Goal: Answer question/provide support: Share knowledge or assist other users

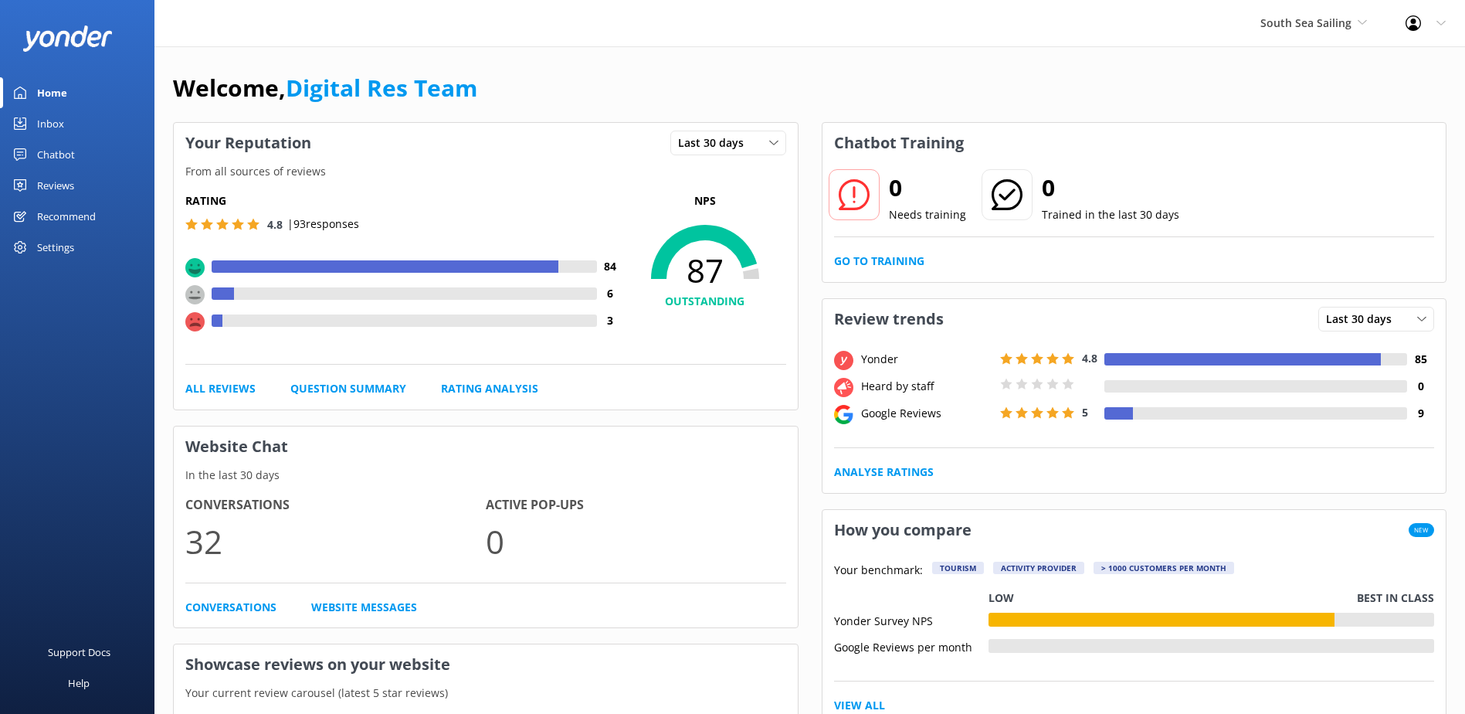
click at [40, 121] on div "Inbox" at bounding box center [50, 123] width 27 height 31
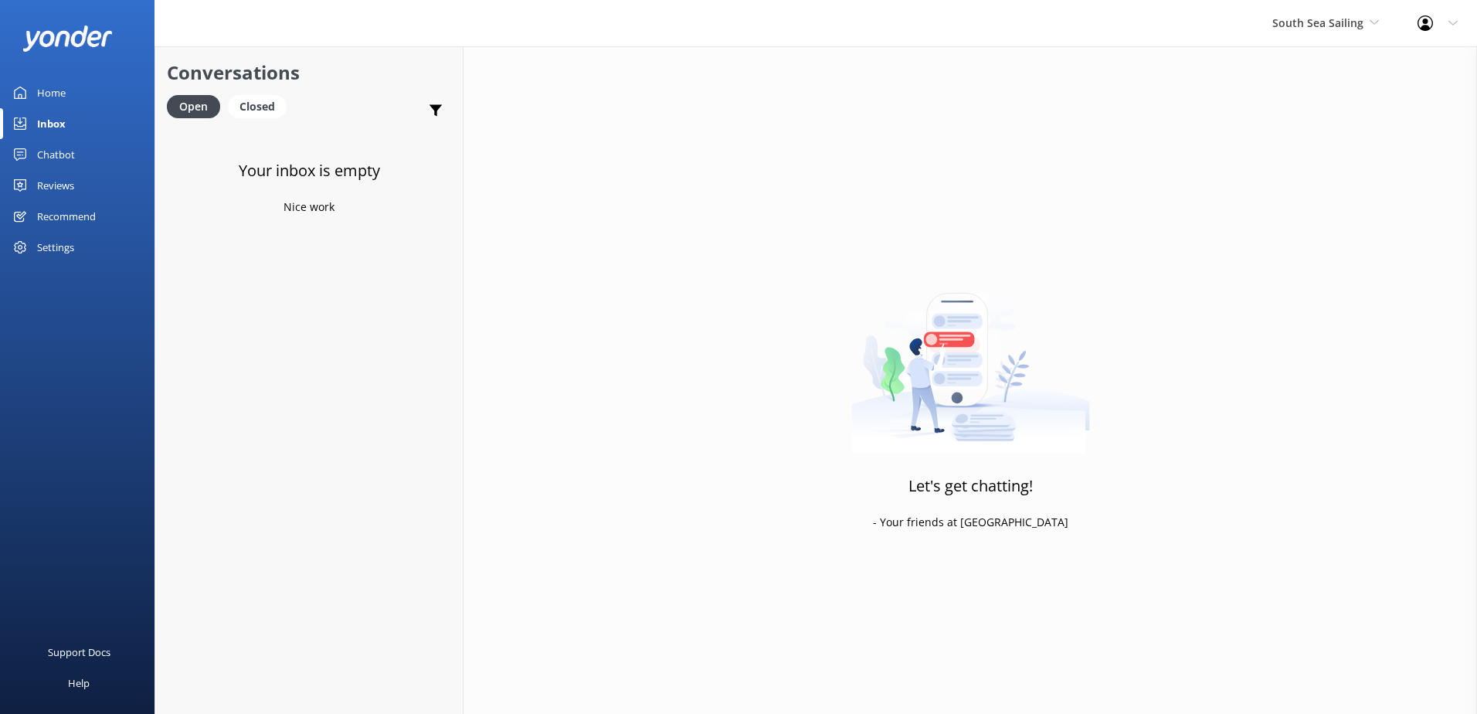
click at [1332, 36] on div "South Sea Sailing South Sea Sailing South Sea Cruises Malamala Beach Club Aweso…" at bounding box center [1325, 23] width 145 height 46
click at [1317, 99] on link "South Sea Cruises" at bounding box center [1330, 101] width 154 height 37
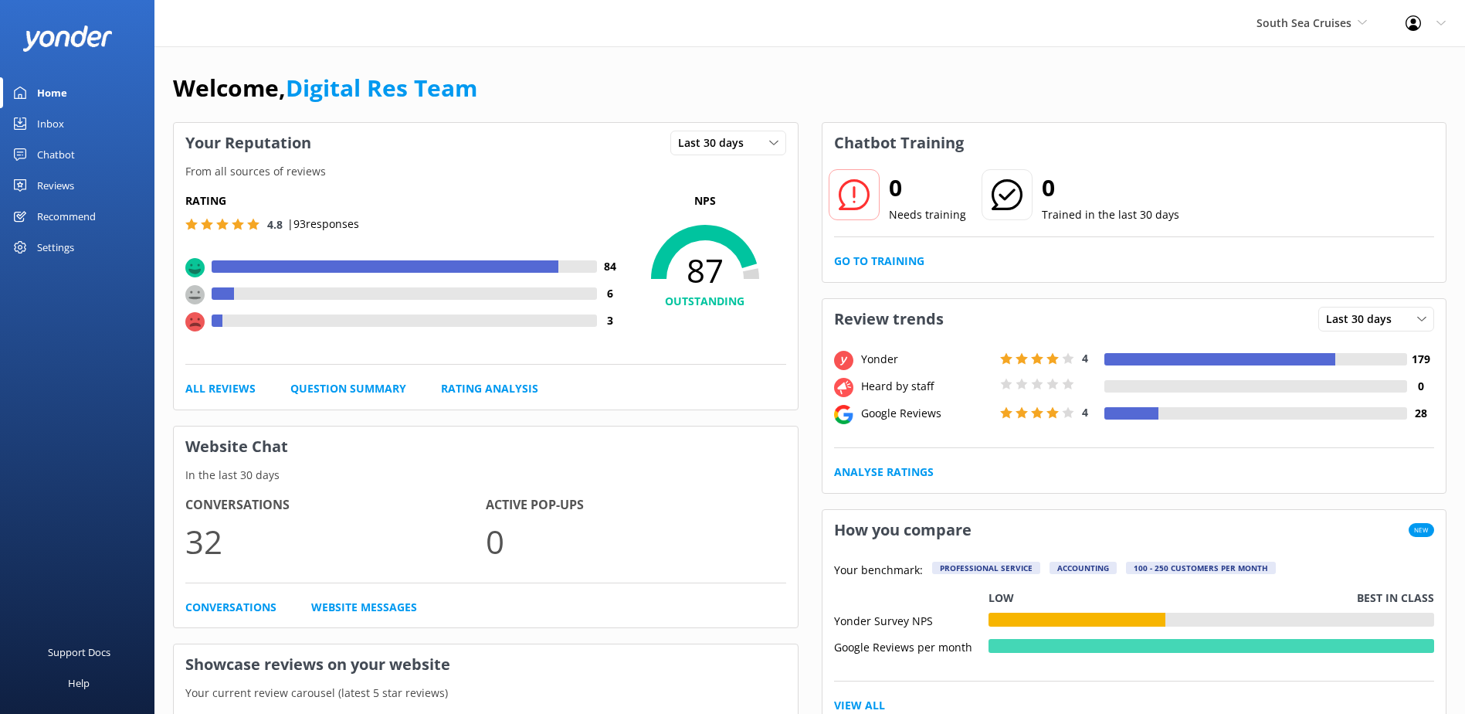
click at [62, 131] on div "Inbox" at bounding box center [50, 123] width 27 height 31
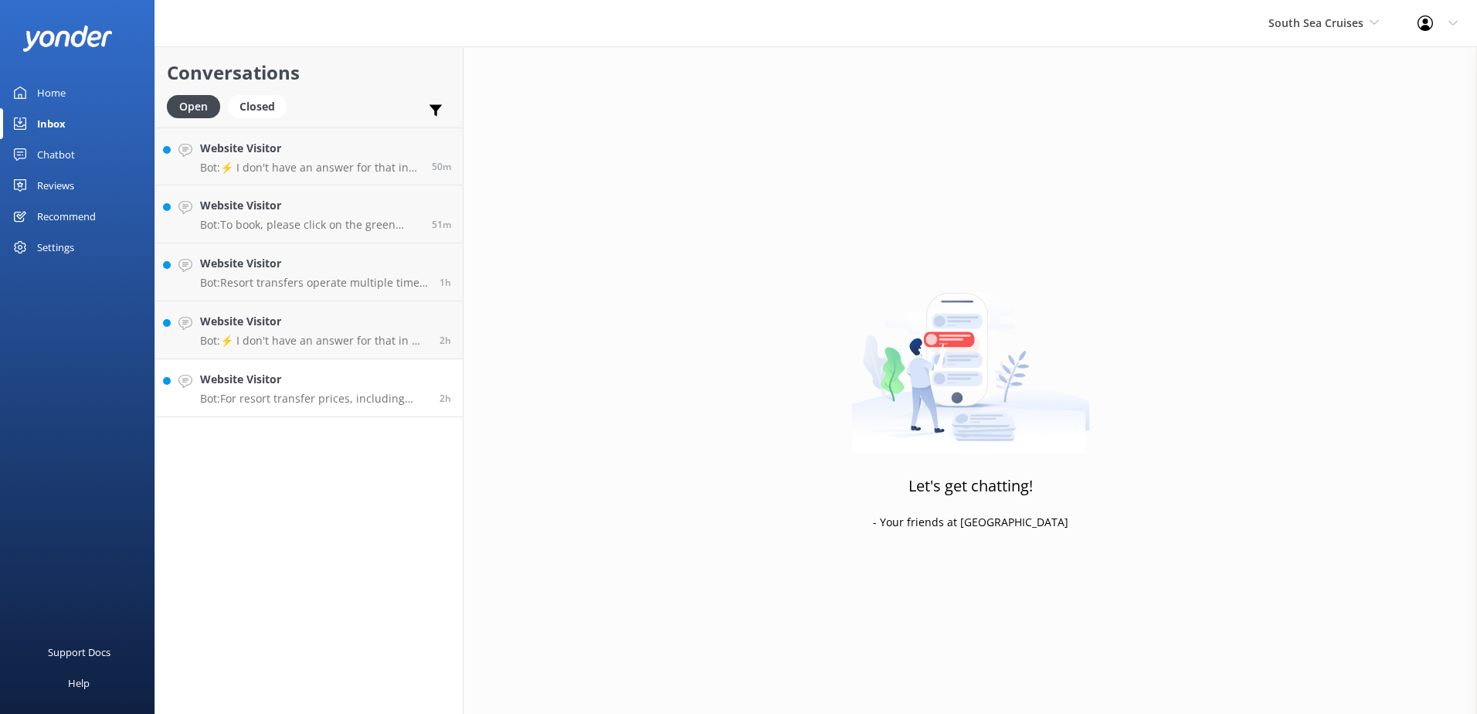
click at [362, 405] on p "Bot: For resort transfer prices, including child fares, please enter your detai…" at bounding box center [314, 399] width 228 height 14
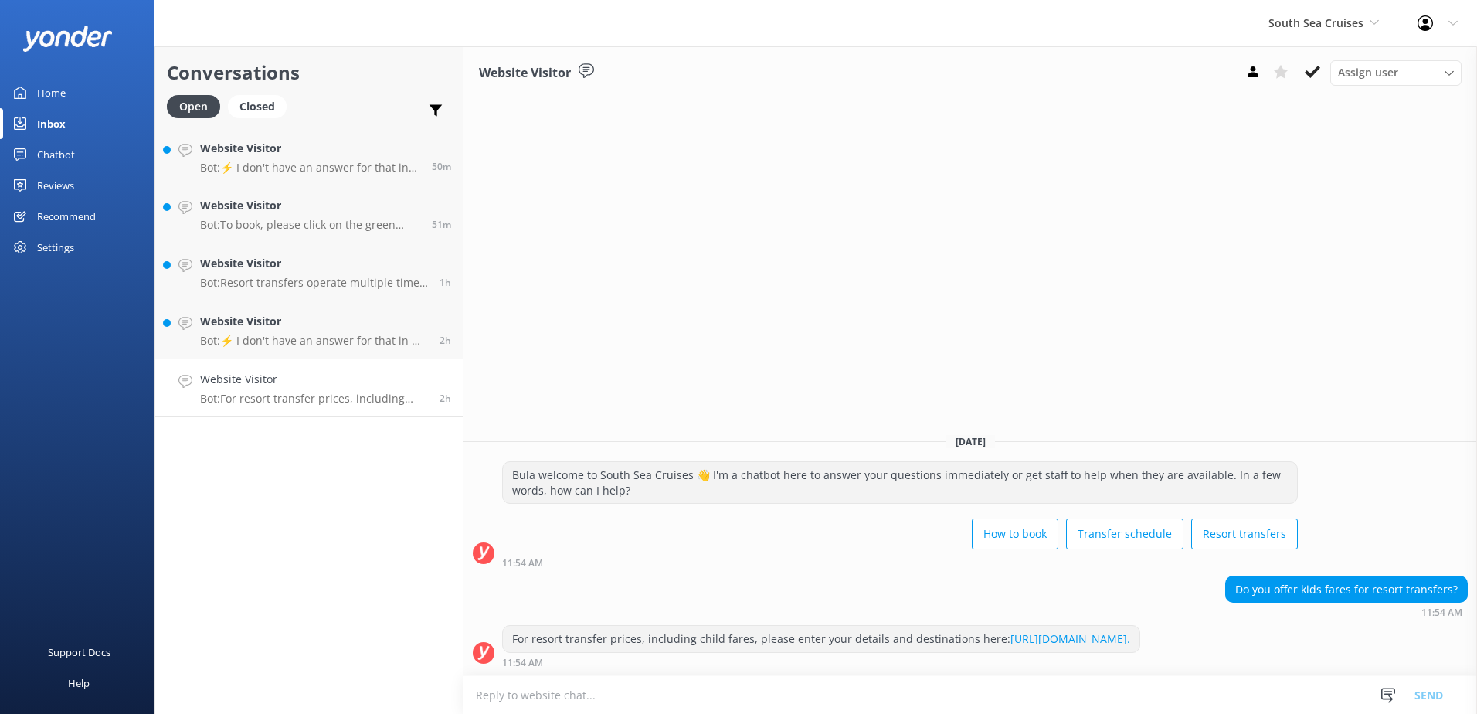
click at [1315, 91] on div "Website Visitor Assign user Alyssa Sonya Digital Res Team Brenda Fenton Asena N…" at bounding box center [969, 73] width 1013 height 54
click at [1316, 73] on icon at bounding box center [1312, 71] width 15 height 15
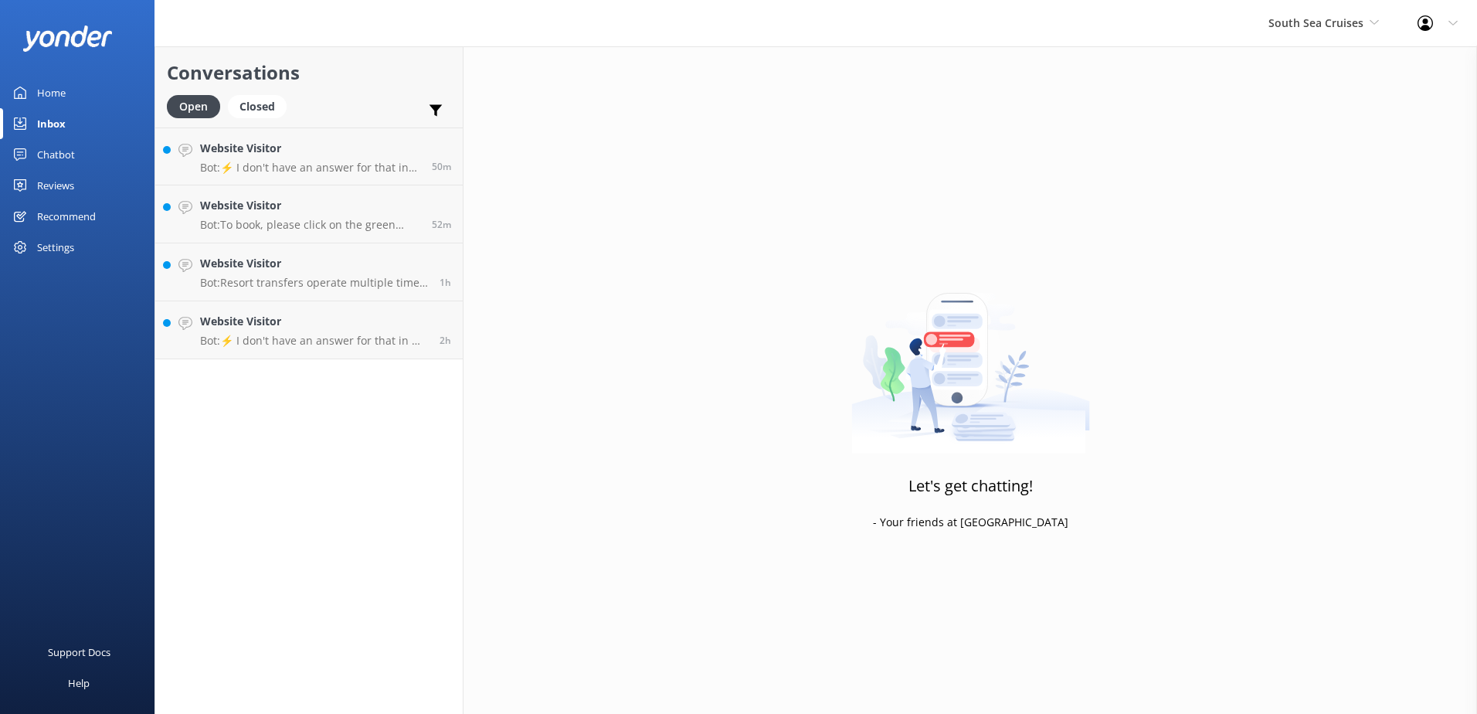
click at [344, 362] on div "Conversations Open Closed Important Assigned to me Unassigned Website Visitor B…" at bounding box center [308, 379] width 309 height 667
click at [348, 345] on p "Bot: ⚡ I don't have an answer for that in my knowledge base. Please try and rep…" at bounding box center [314, 341] width 228 height 14
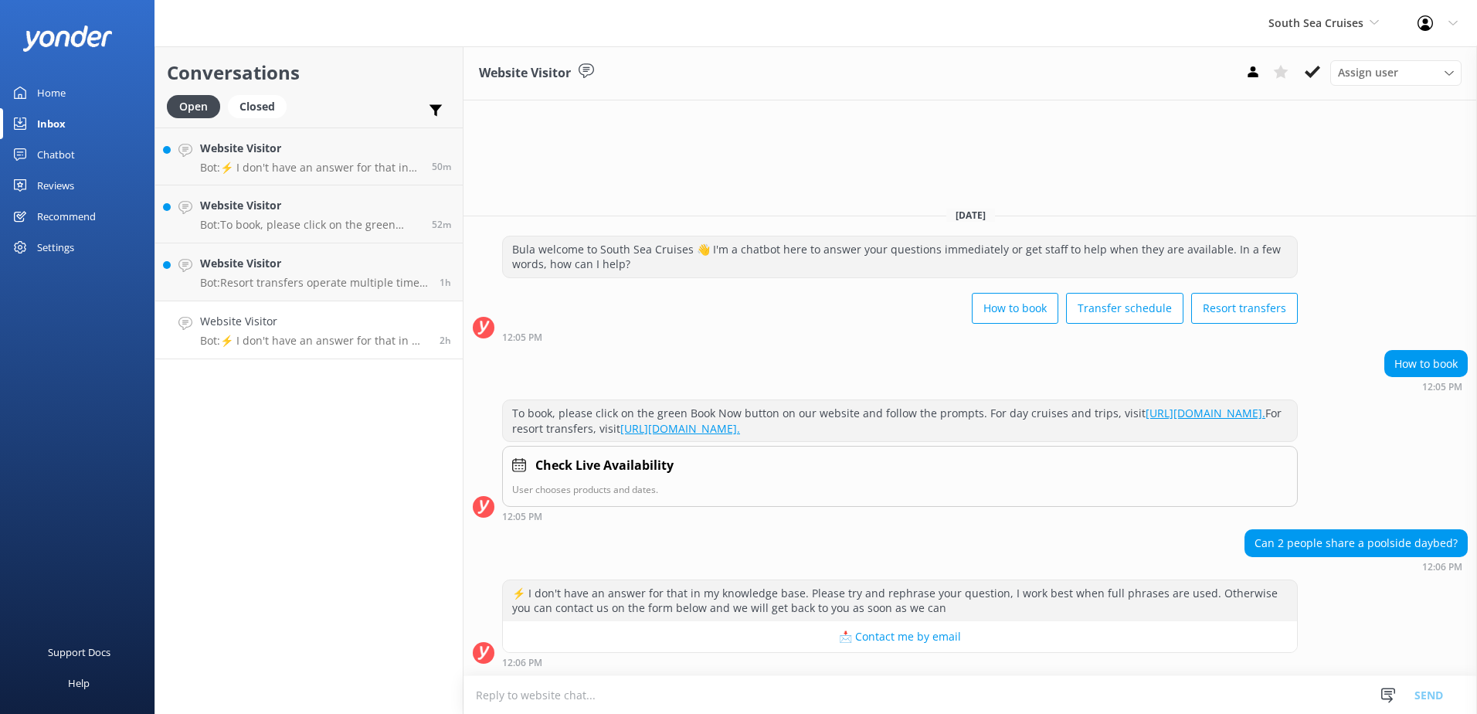
click at [758, 694] on textarea at bounding box center [969, 695] width 1013 height 38
drag, startPoint x: 959, startPoint y: 698, endPoint x: 274, endPoint y: 693, distance: 684.4
click at [274, 693] on div "Conversations Open Closed Important Assigned to me Unassigned Website Visitor B…" at bounding box center [815, 379] width 1322 height 667
type textarea "Yes, a poolside bed can accommodate upto 2 people per bed, ensure to Select Dou…"
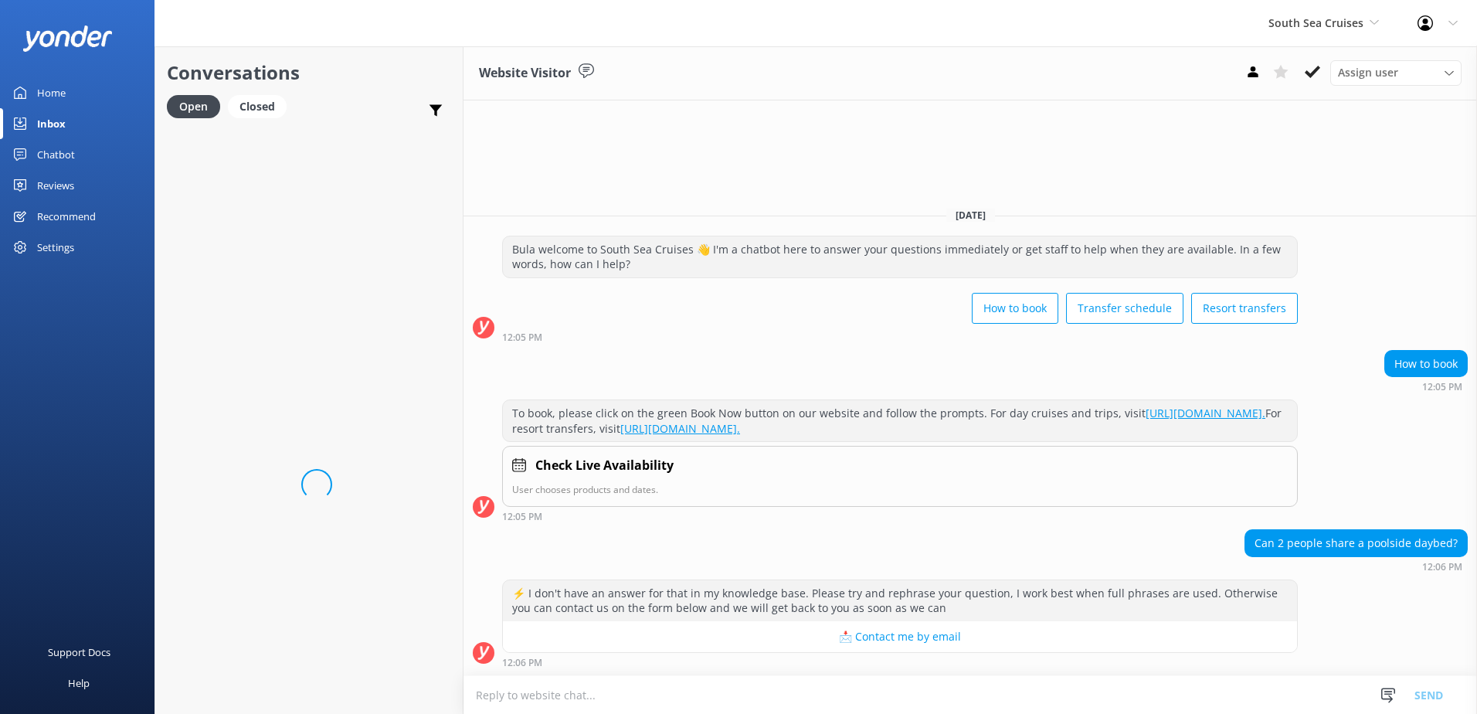
click at [980, 693] on textarea at bounding box center [969, 695] width 1013 height 38
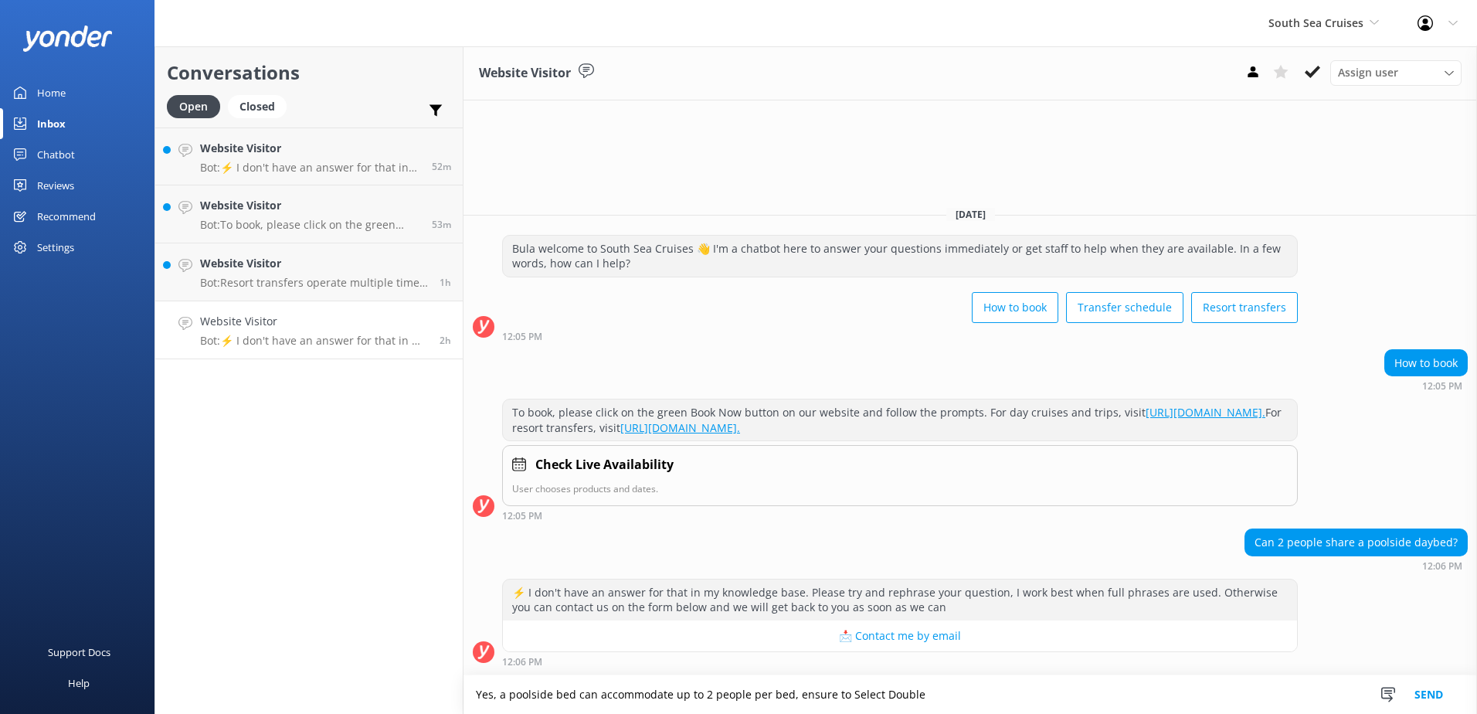
click at [918, 694] on textarea "Yes, a poolside bed can accommodate up to 2 people per bed, ensure to Select Do…" at bounding box center [969, 694] width 1013 height 39
type textarea "Yes, a poolside bed can accommodate up to 2 people per bed, ensure to Select 2 …"
click at [1431, 703] on button "Send" at bounding box center [1429, 694] width 58 height 39
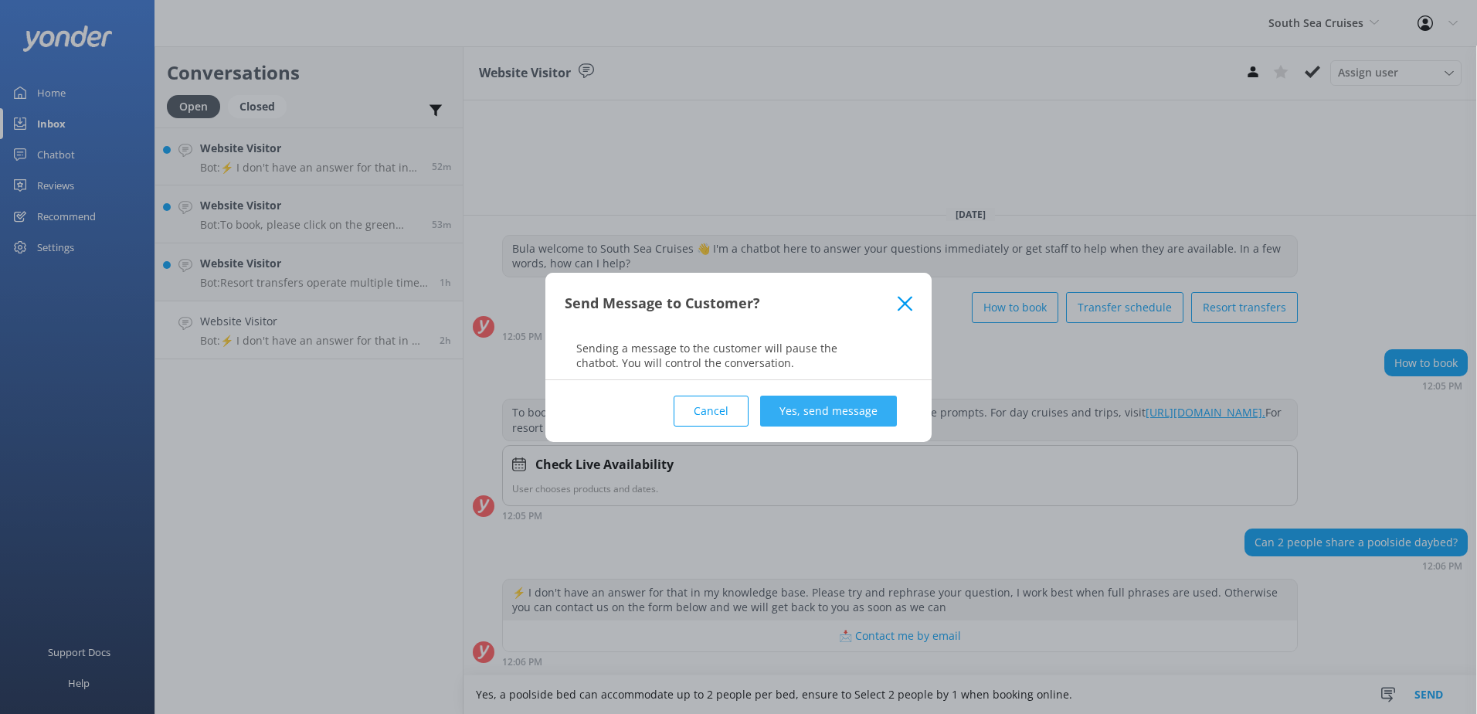
click at [868, 416] on button "Yes, send message" at bounding box center [828, 410] width 137 height 31
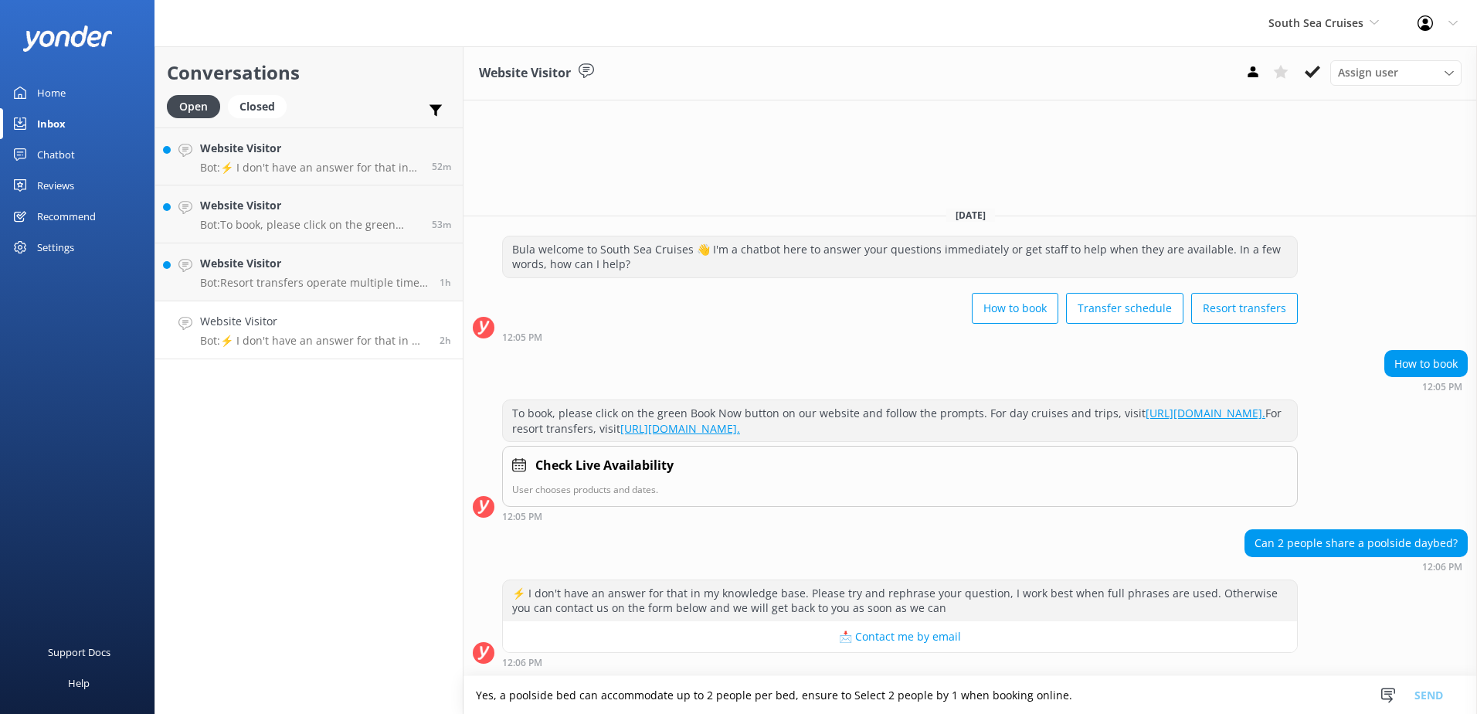
scroll to position [5, 0]
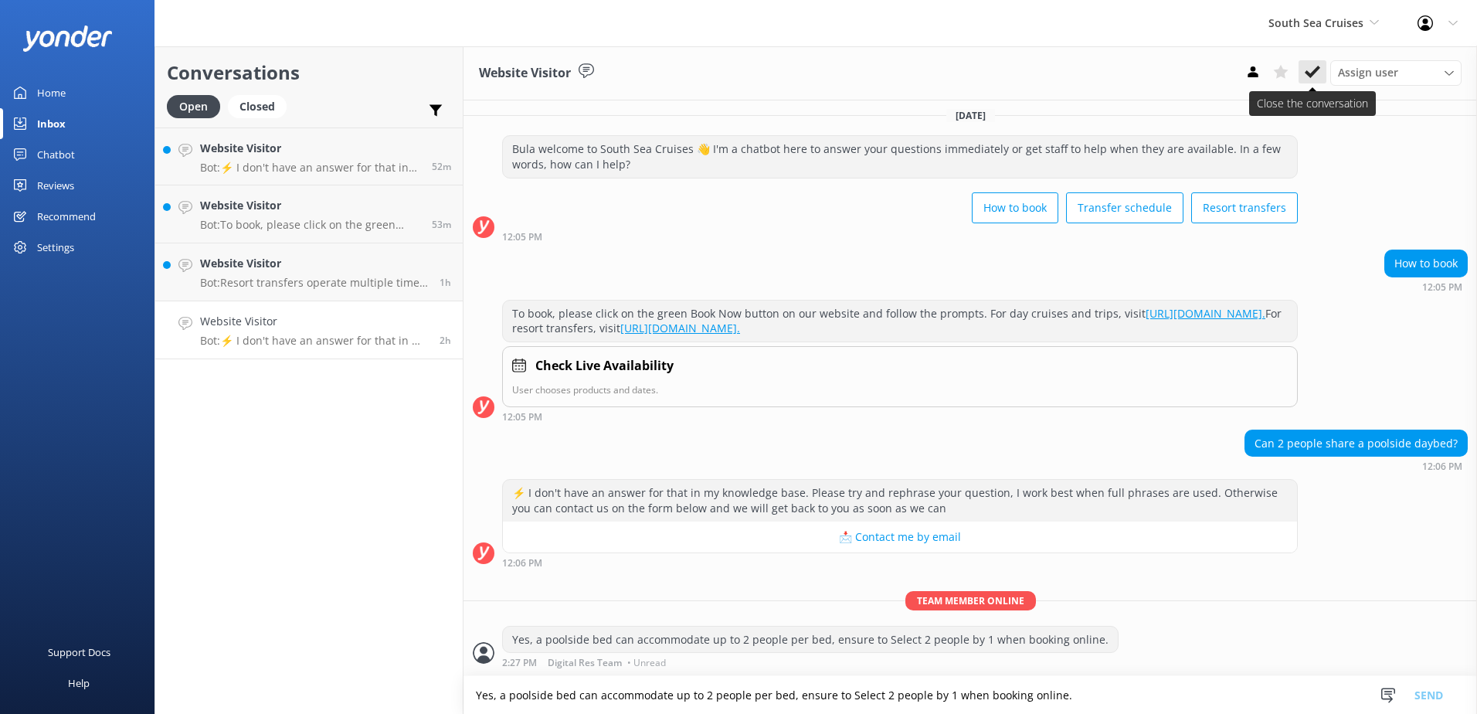
click at [1308, 65] on icon at bounding box center [1312, 71] width 15 height 15
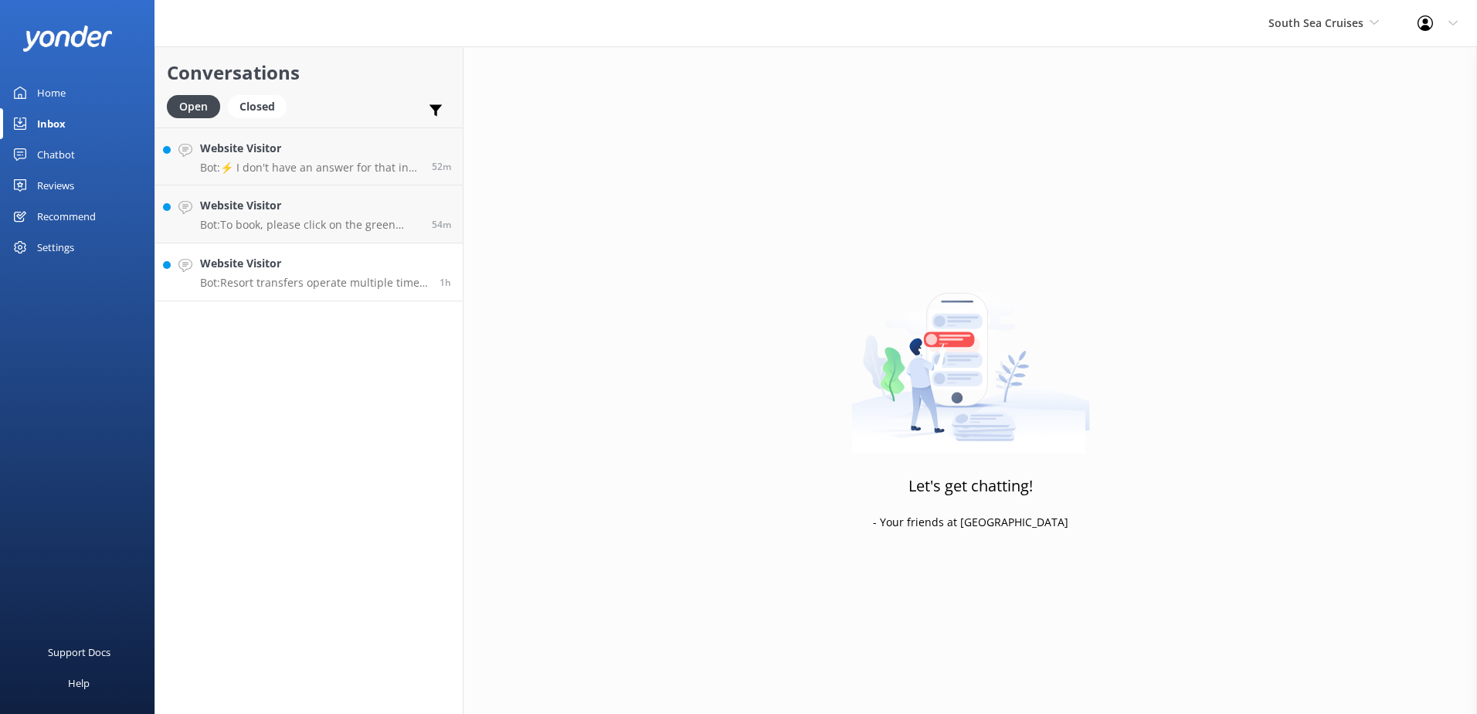
click at [330, 288] on p "Bot: Resort transfers operate multiple times a day, every day, departing from P…" at bounding box center [314, 283] width 228 height 14
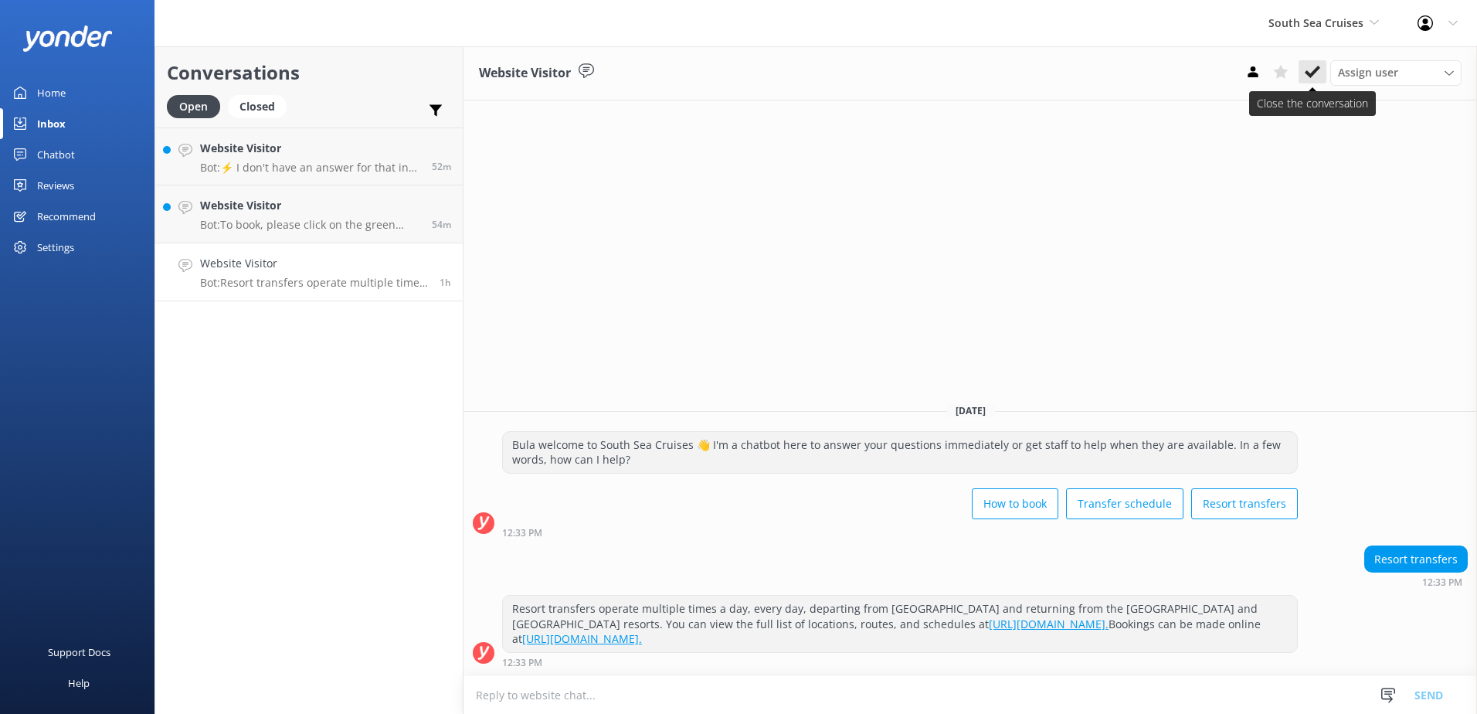
click at [1302, 70] on button at bounding box center [1312, 71] width 28 height 23
click at [292, 222] on p "Bot: To book, please click on the green Book Now button on our website and foll…" at bounding box center [310, 225] width 220 height 14
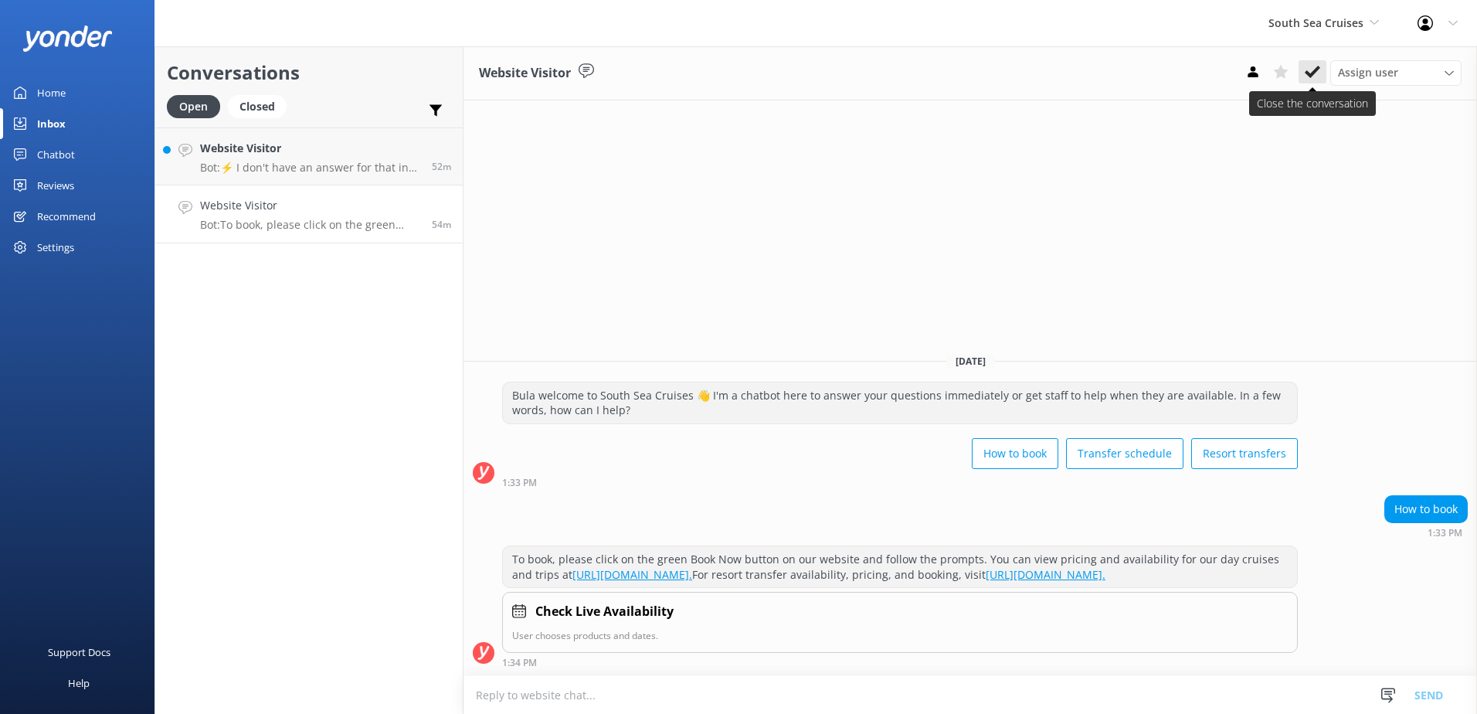
click at [1315, 70] on use at bounding box center [1312, 72] width 15 height 12
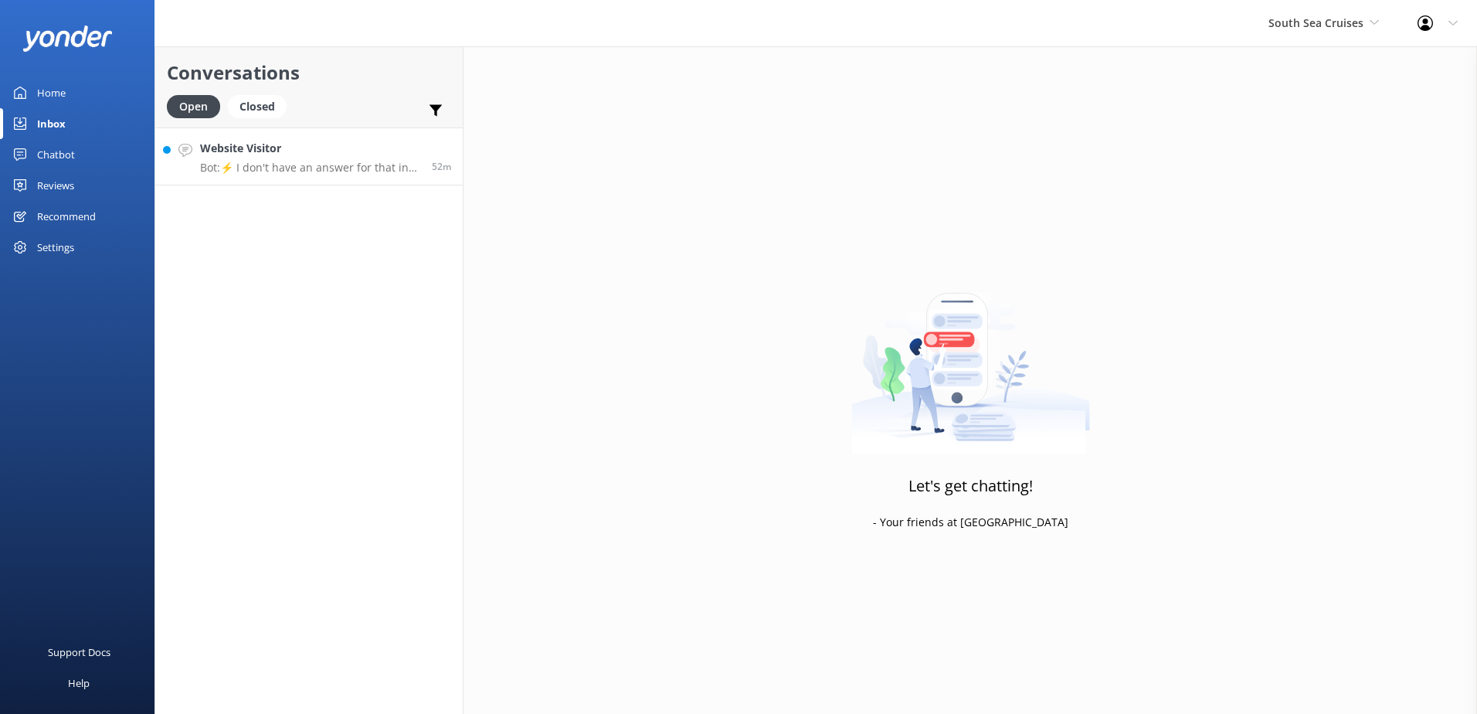
click at [334, 161] on p "Bot: ⚡ I don't have an answer for that in my knowledge base. Please try and rep…" at bounding box center [310, 168] width 220 height 14
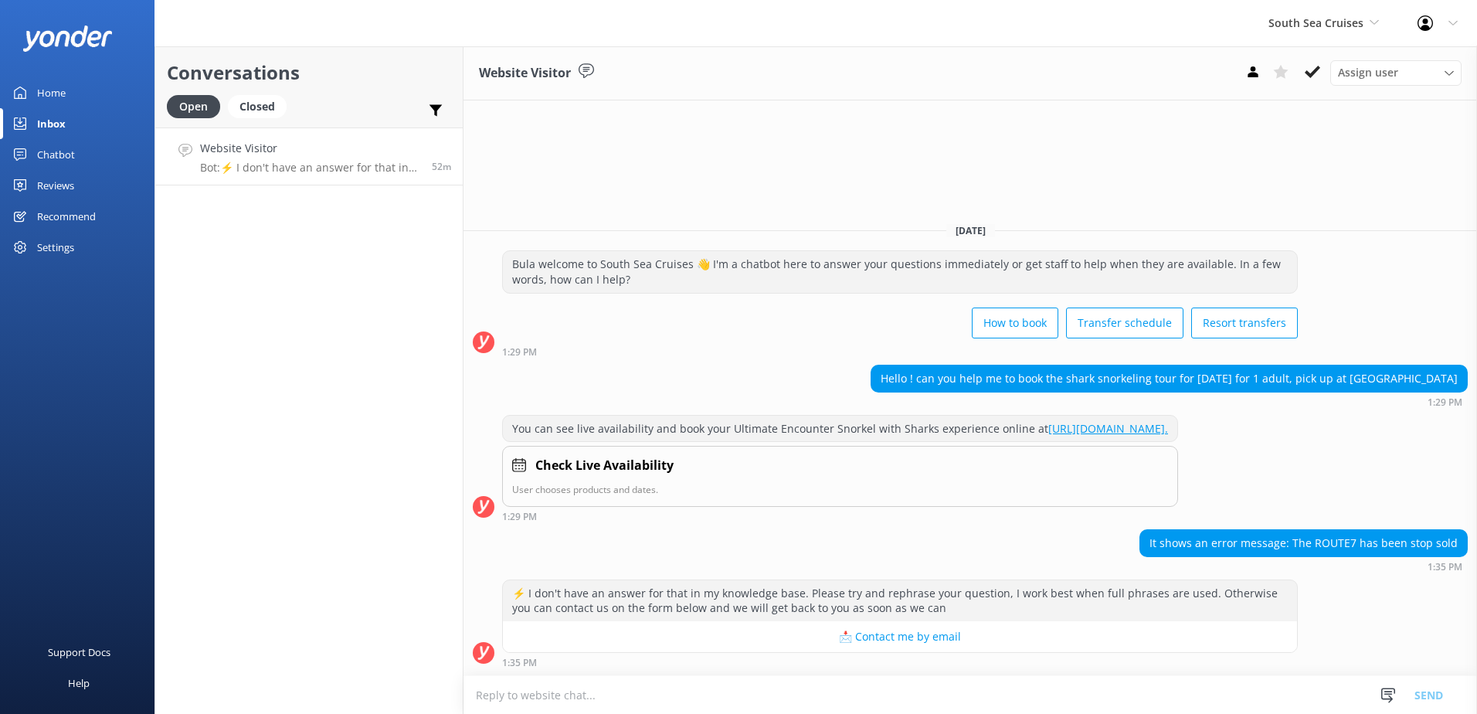
click at [731, 687] on textarea at bounding box center [969, 695] width 1013 height 38
click at [873, 690] on textarea "Please note that bookings for route 7 have been stop sold for" at bounding box center [969, 694] width 1013 height 39
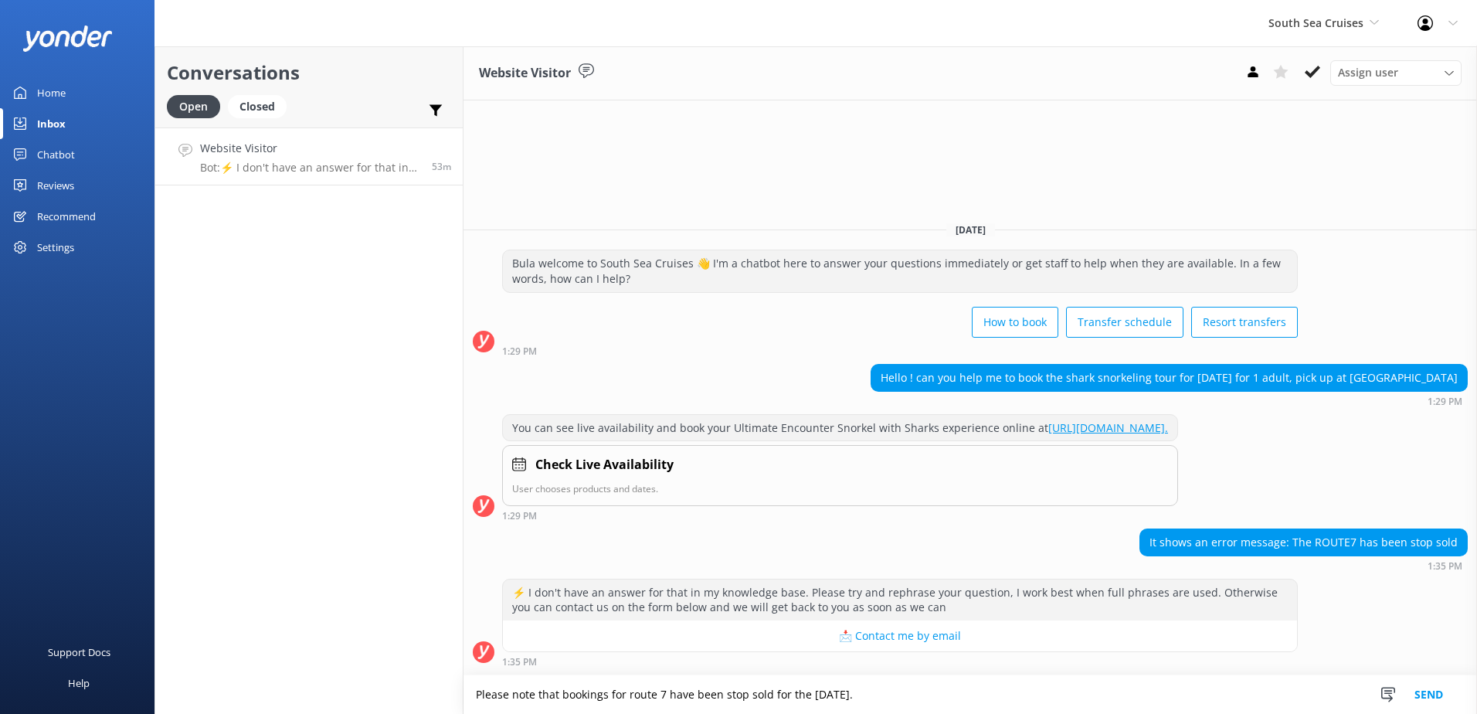
type textarea "Please note that bookings for route 7 have been stop sold for the 17th of Augus…"
click at [1427, 694] on button "Send" at bounding box center [1429, 694] width 58 height 39
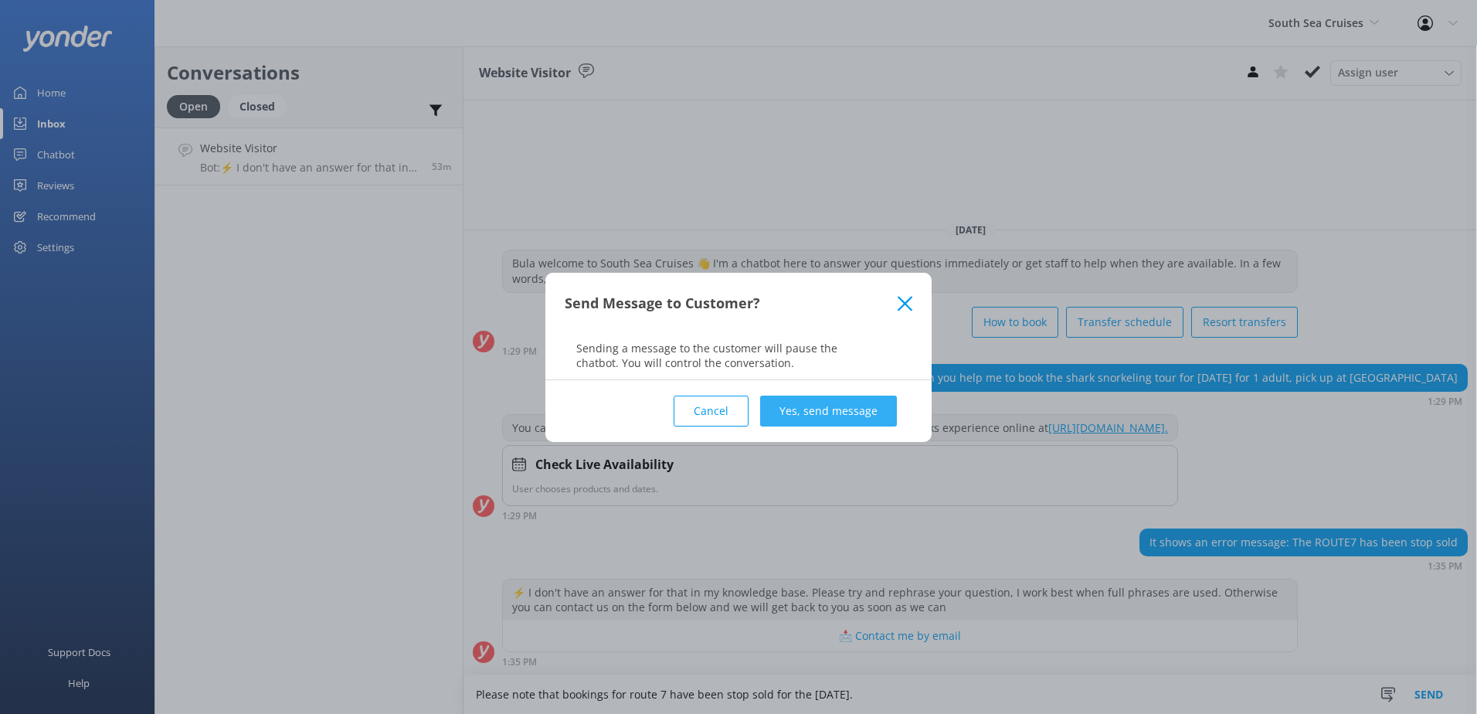
click at [854, 426] on div "Cancel Yes, send message" at bounding box center [739, 411] width 348 height 62
click at [863, 408] on button "Yes, send message" at bounding box center [828, 410] width 137 height 31
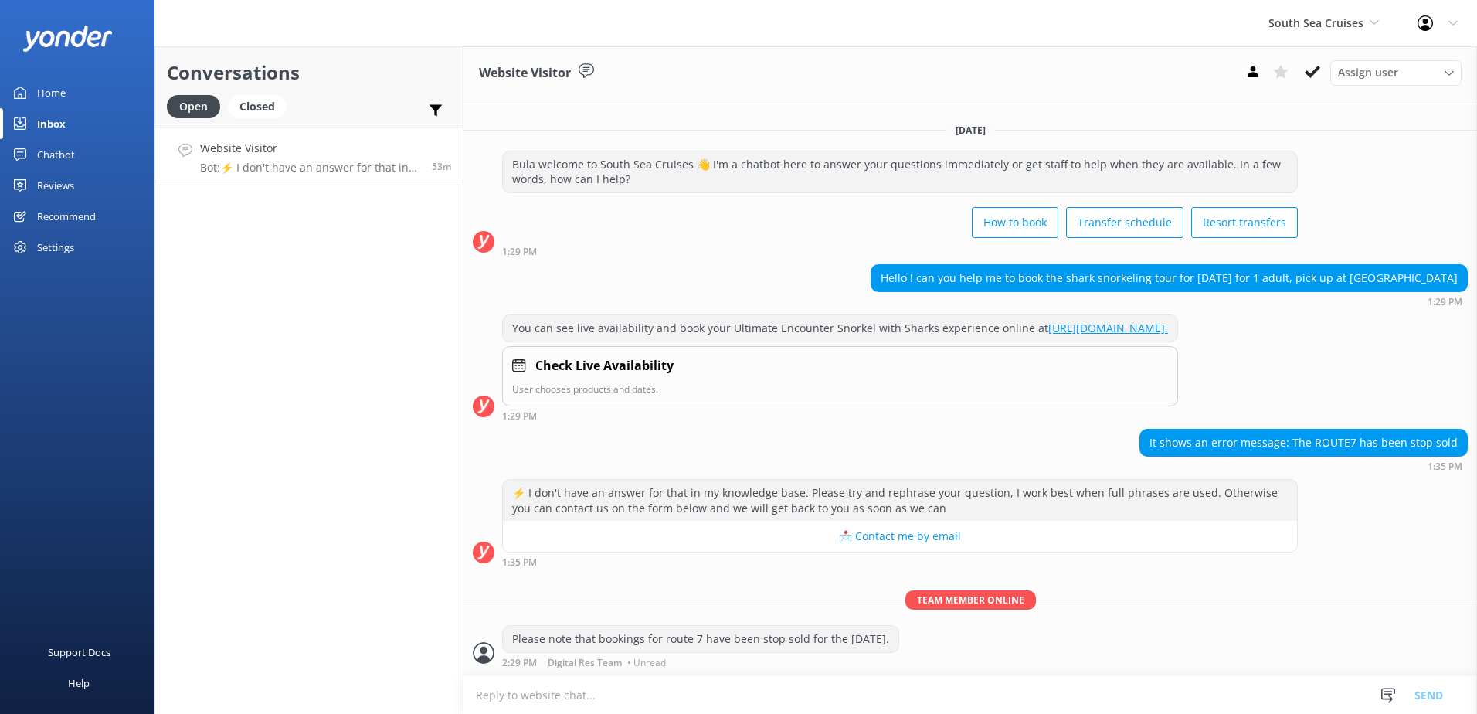
scroll to position [5, 0]
click at [1312, 70] on icon at bounding box center [1312, 71] width 15 height 15
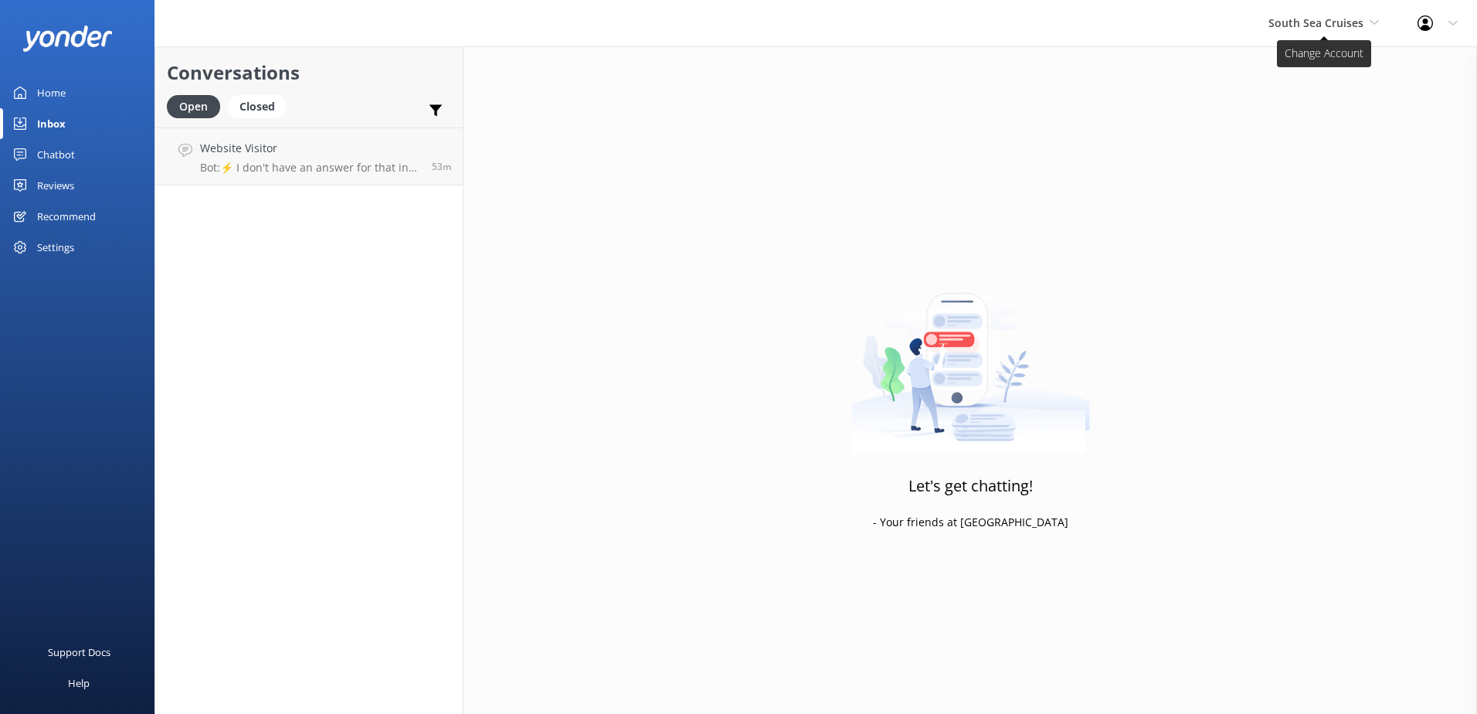
click at [1339, 20] on span "South Sea Cruises" at bounding box center [1315, 22] width 95 height 15
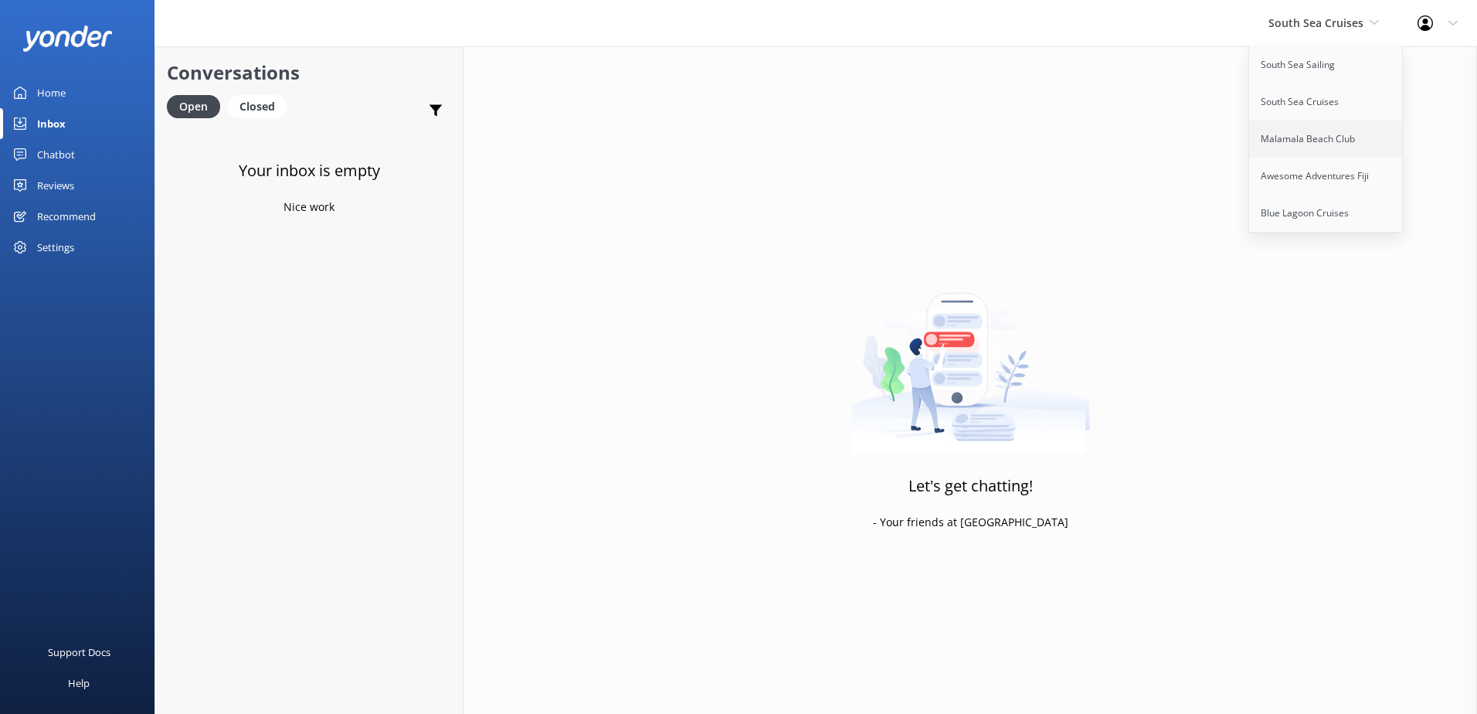
click at [1289, 148] on link "Malamala Beach Club" at bounding box center [1326, 138] width 154 height 37
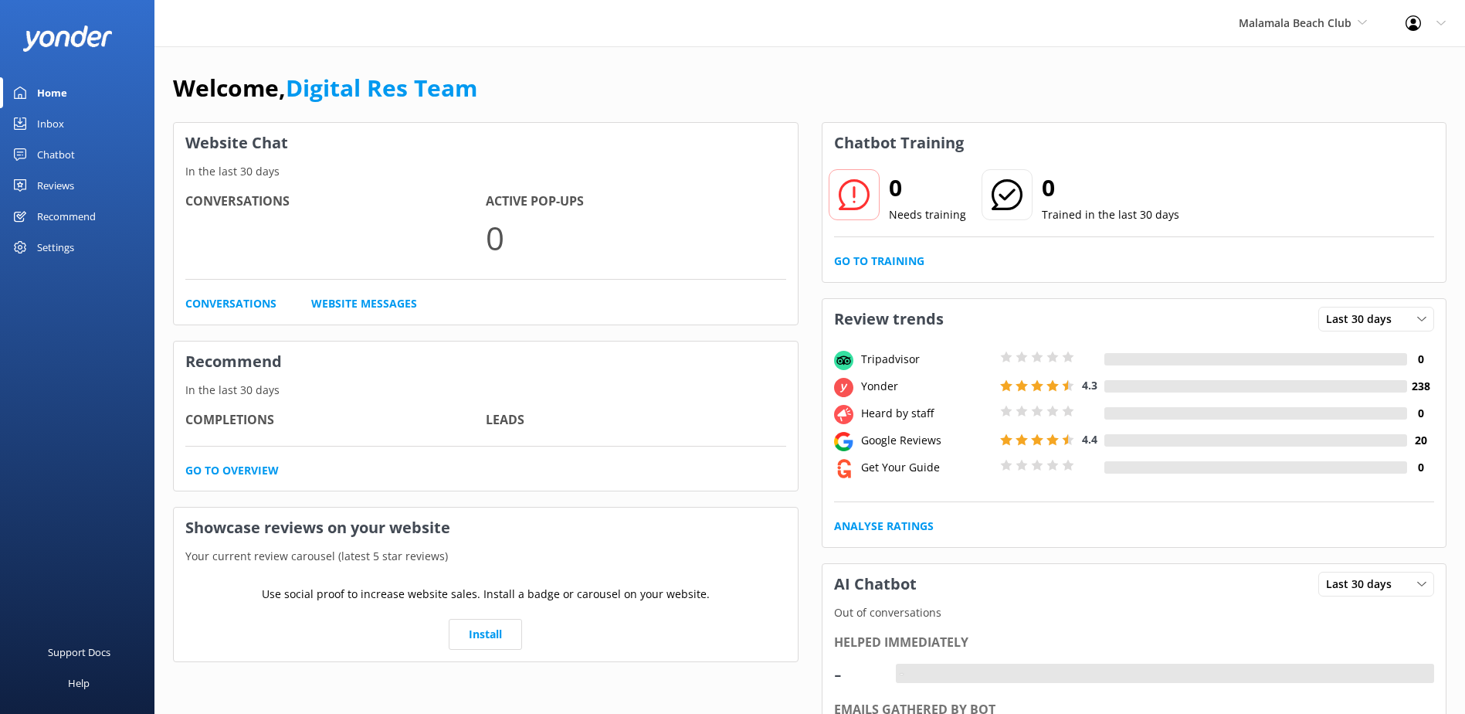
click at [76, 118] on link "Inbox" at bounding box center [77, 123] width 154 height 31
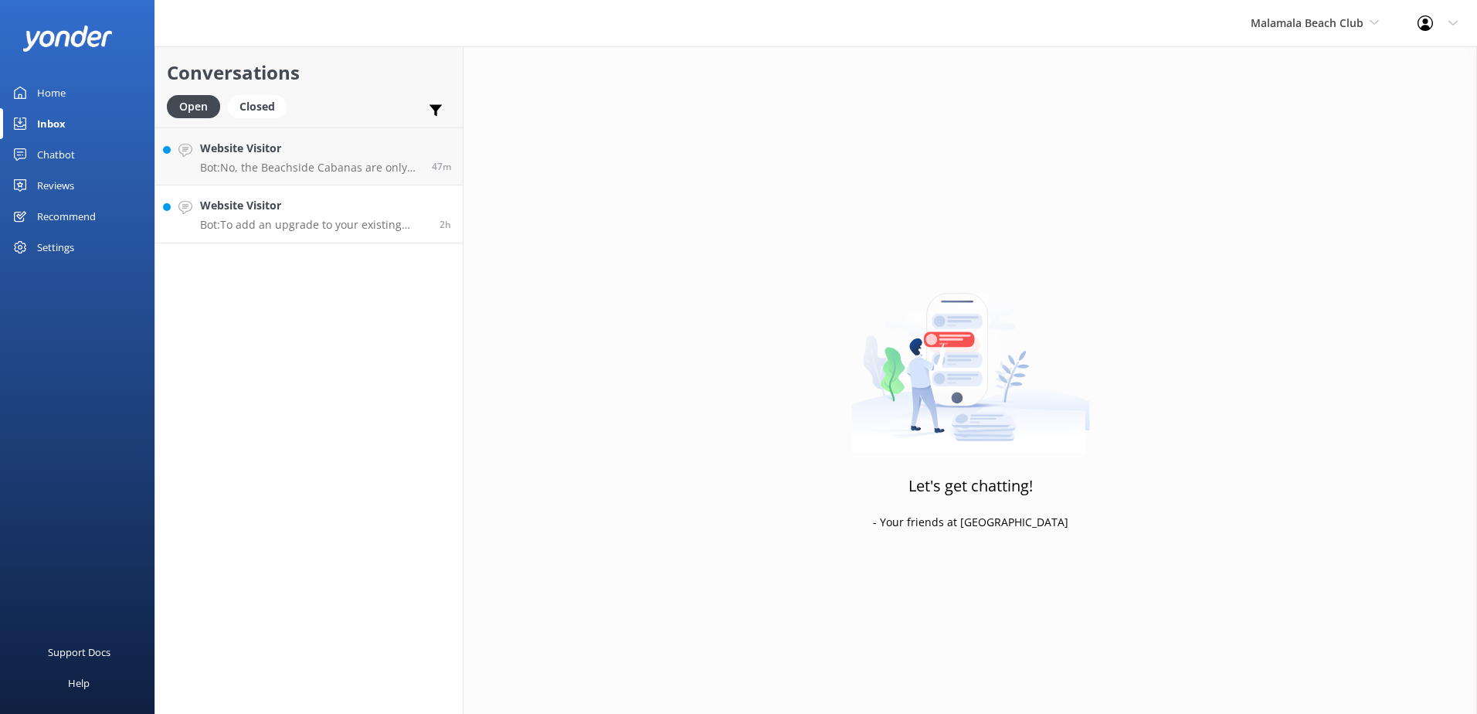
click at [253, 209] on h4 "Website Visitor" at bounding box center [314, 205] width 228 height 17
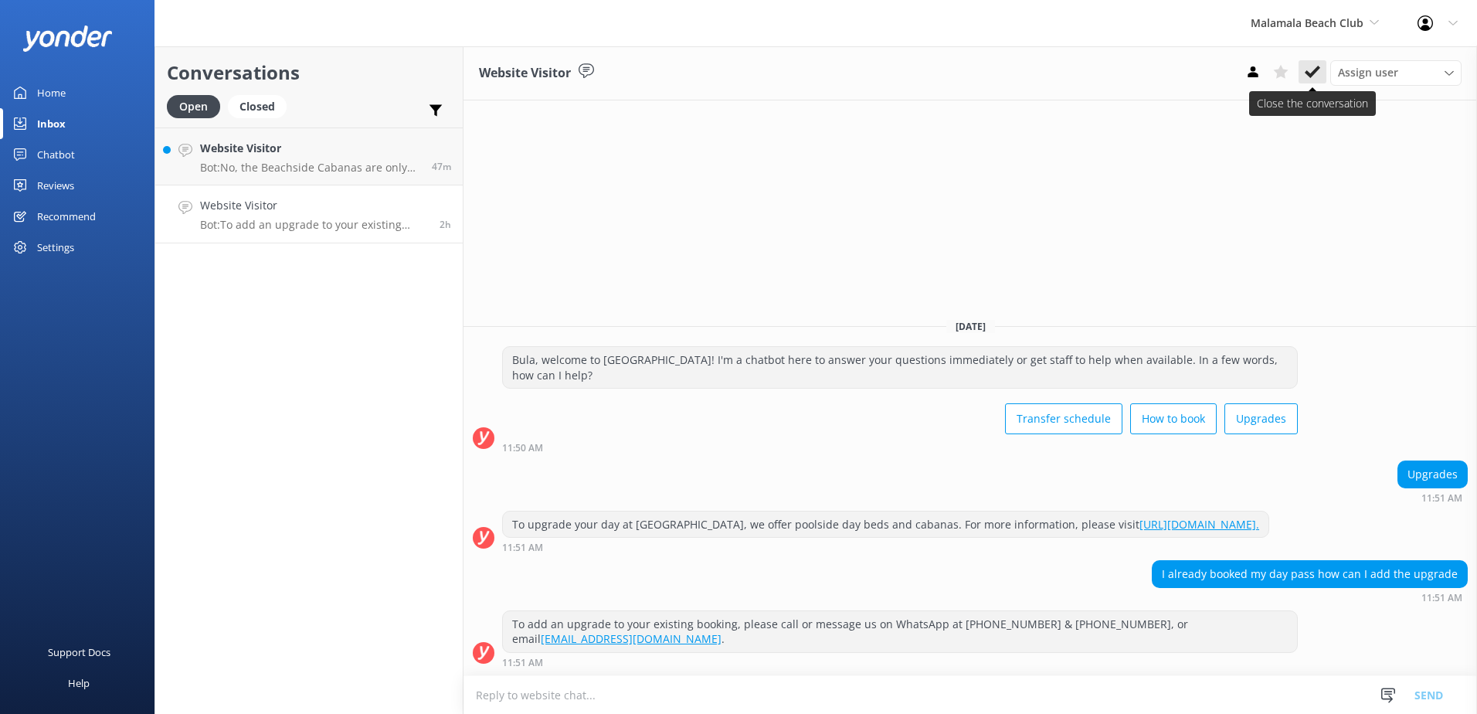
click at [1322, 65] on button at bounding box center [1312, 71] width 28 height 23
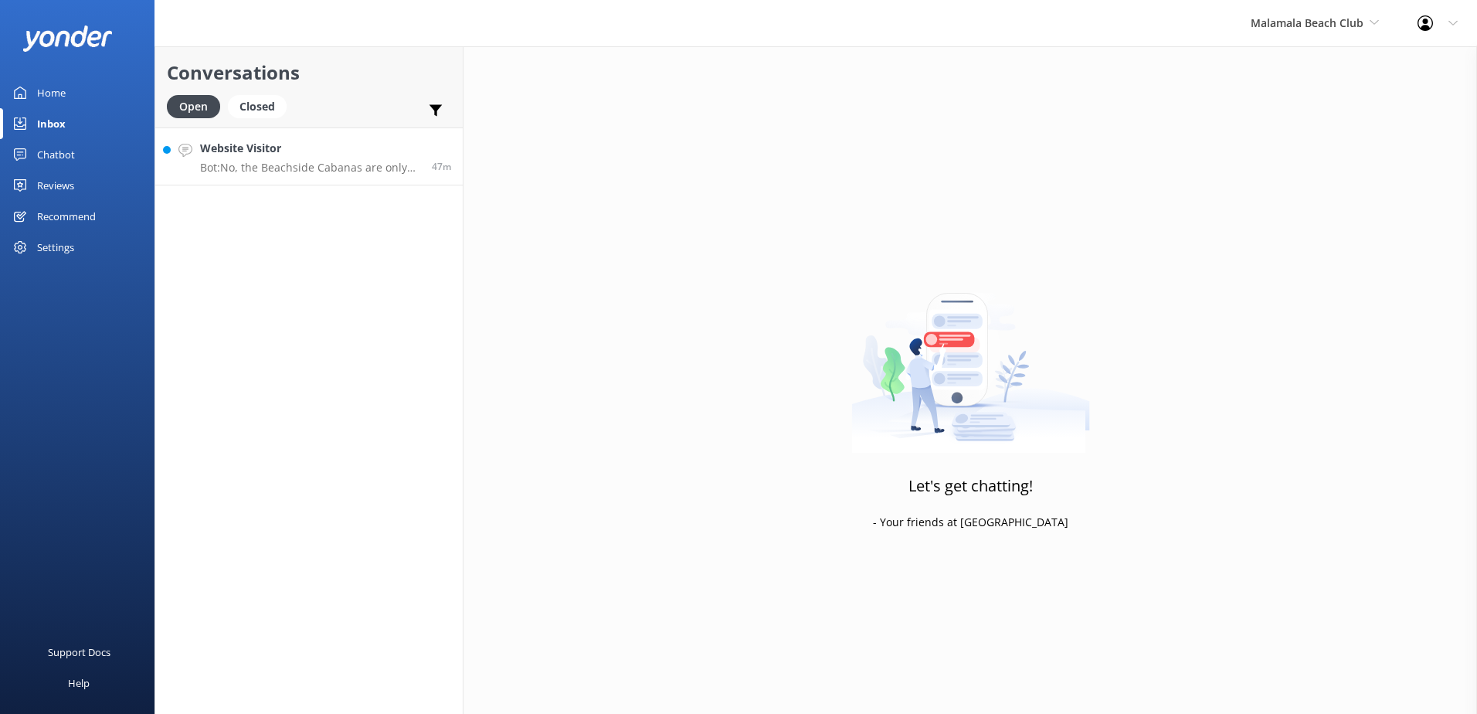
click at [357, 170] on p "Bot: No, the Beachside Cabanas are only for a maximum of 2 people. For a group …" at bounding box center [310, 168] width 220 height 14
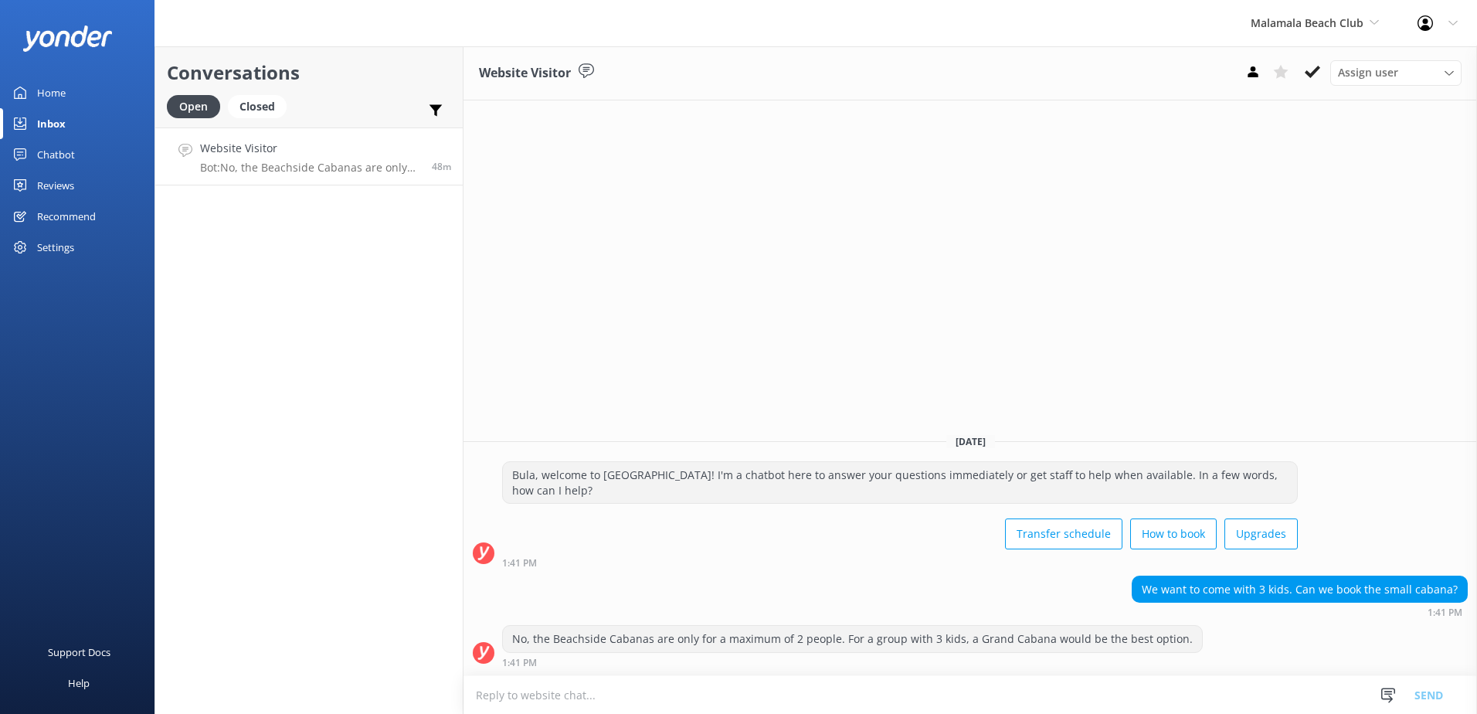
click at [658, 697] on textarea at bounding box center [969, 695] width 1013 height 38
click at [1336, 79] on div "Assign user" at bounding box center [1396, 72] width 124 height 17
click at [1312, 76] on use at bounding box center [1312, 72] width 15 height 12
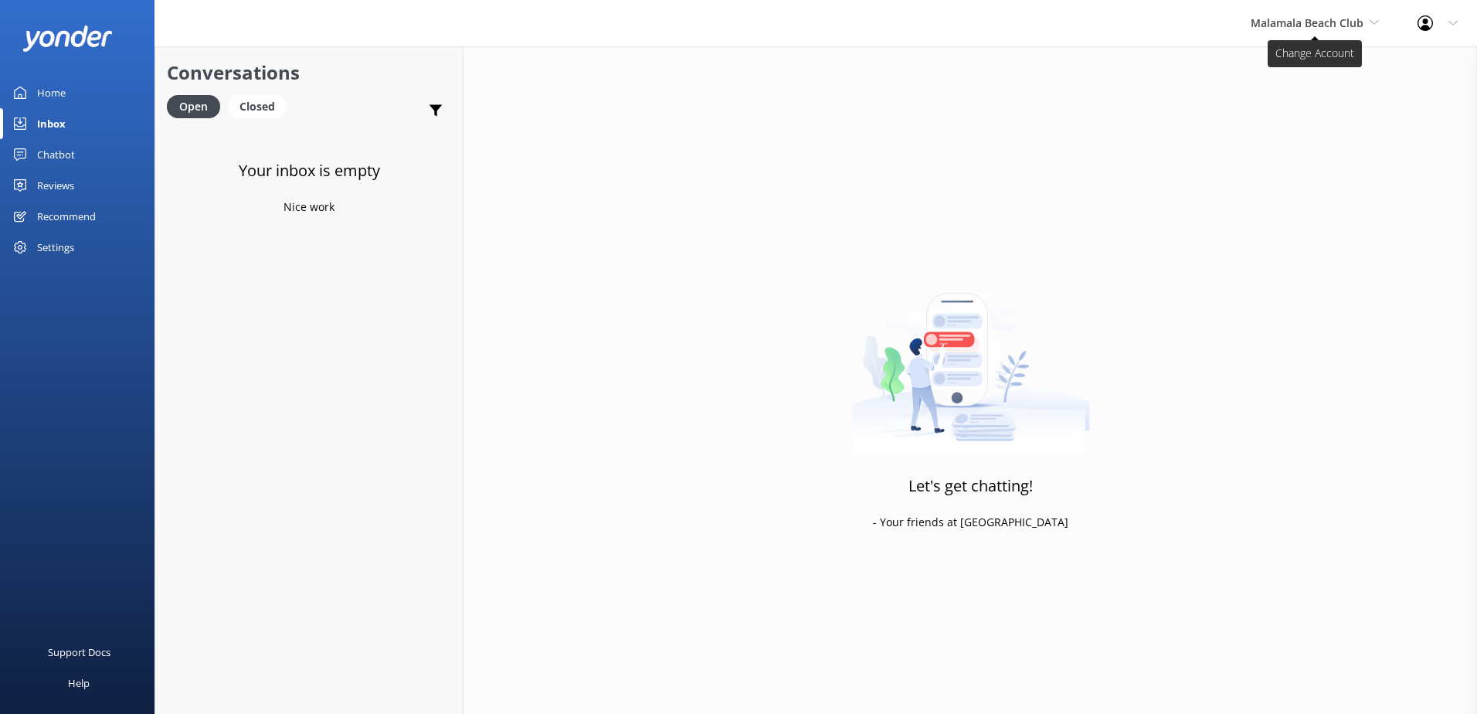
click at [1316, 20] on span "Malamala Beach Club" at bounding box center [1307, 22] width 113 height 15
click at [1280, 178] on link "Awesome Adventures Fiji" at bounding box center [1308, 176] width 154 height 37
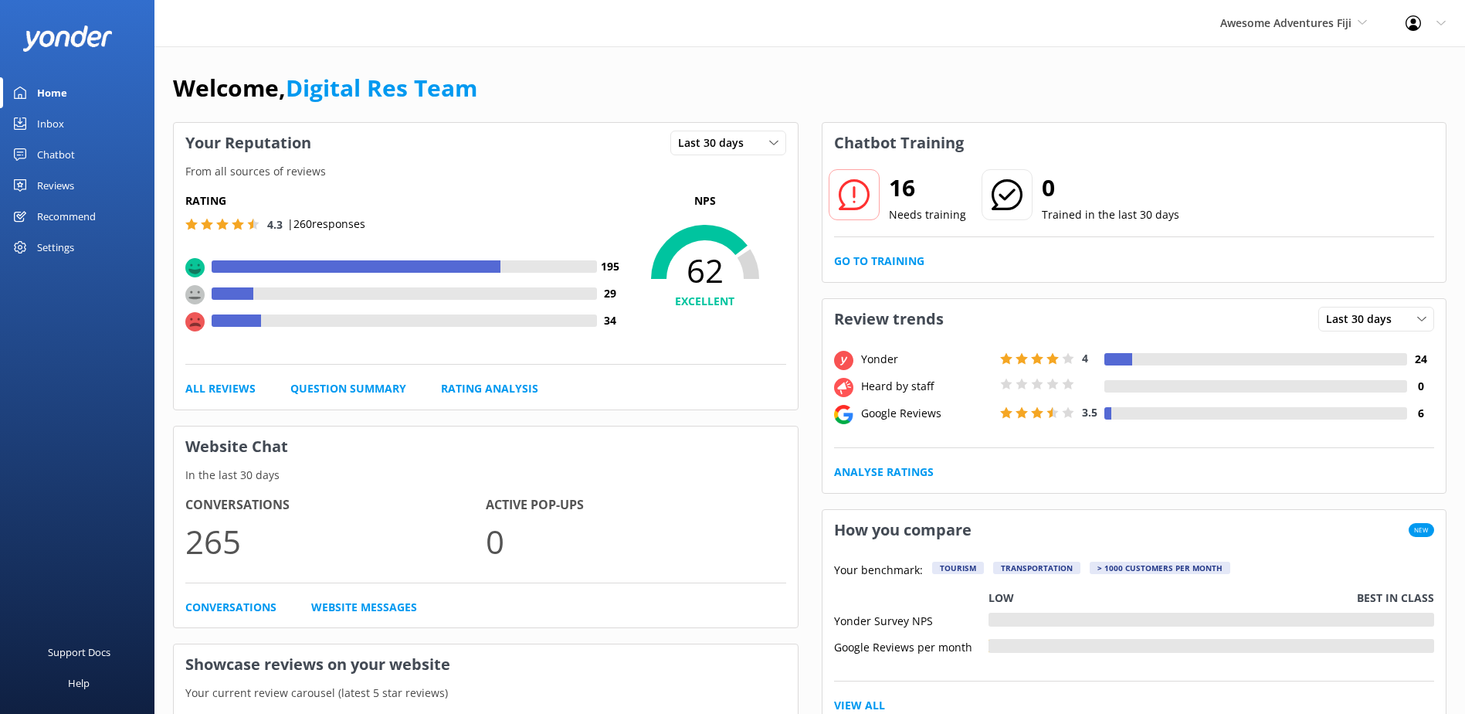
click at [70, 116] on link "Inbox" at bounding box center [77, 123] width 154 height 31
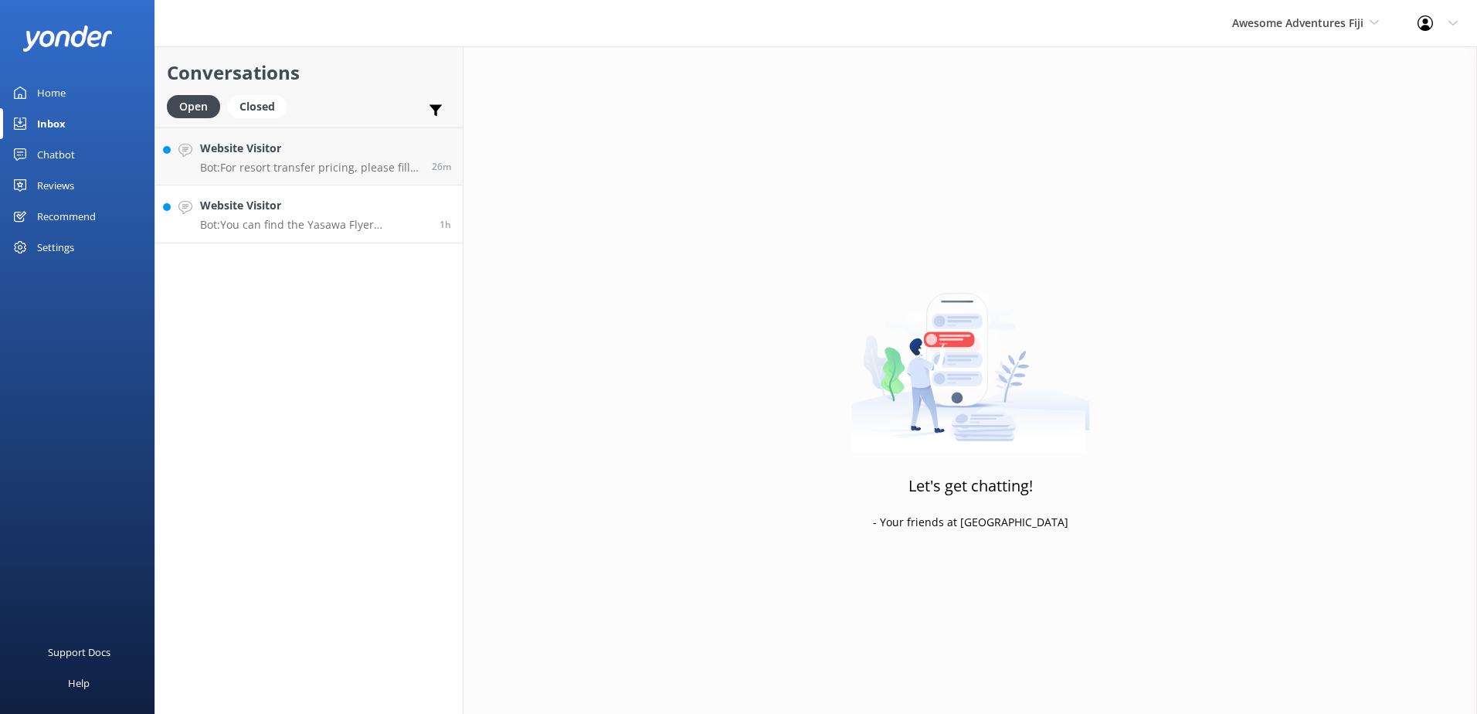
click at [275, 212] on h4 "Website Visitor" at bounding box center [314, 205] width 228 height 17
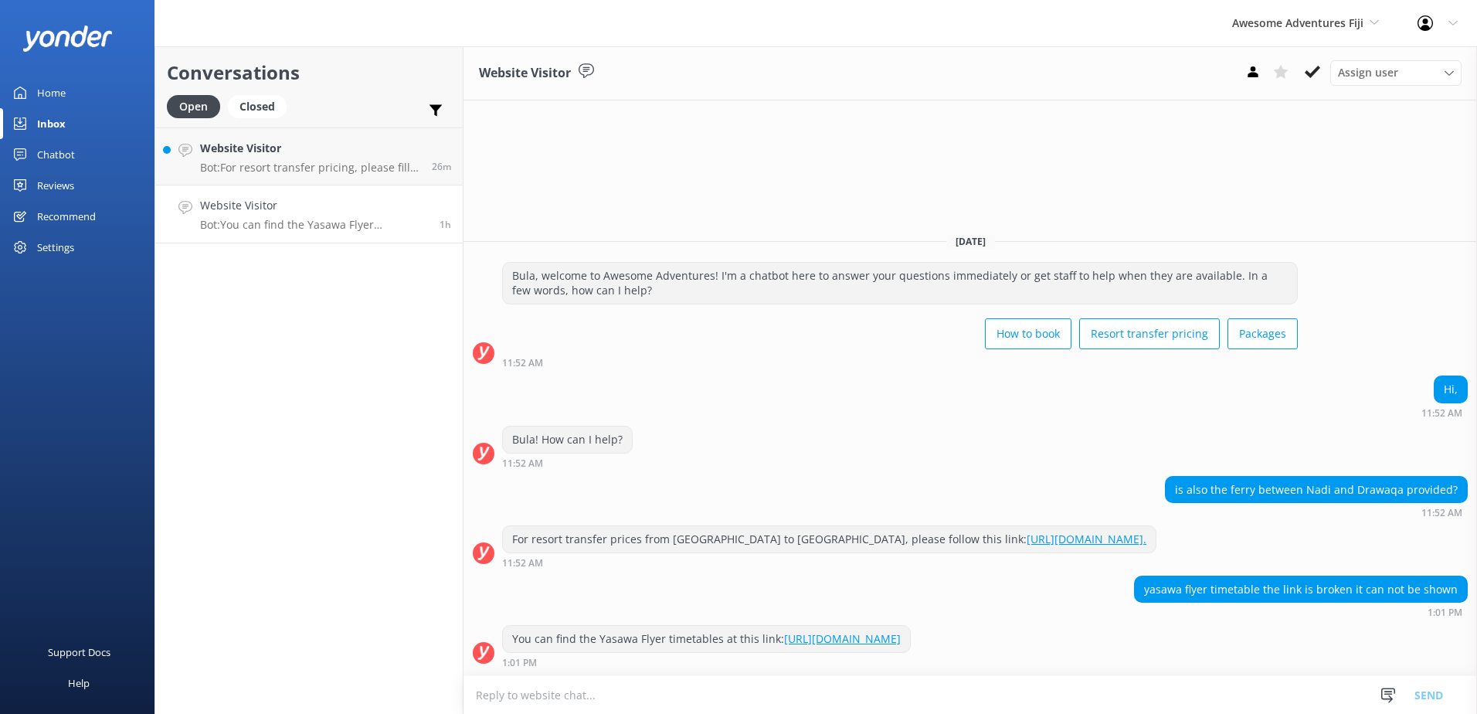
click at [889, 642] on link "[URL][DOMAIN_NAME]" at bounding box center [842, 638] width 117 height 15
drag, startPoint x: 1361, startPoint y: 487, endPoint x: 1403, endPoint y: 494, distance: 43.0
click at [1403, 494] on div "is also the ferry between Nadi and Drawaqa provided?" at bounding box center [1316, 490] width 301 height 26
copy div "Drawaqa"
click at [1115, 649] on div "You can find the Yasawa Flyer timetables at this link: [URL][DOMAIN_NAME] 1:01 …" at bounding box center [969, 646] width 1013 height 42
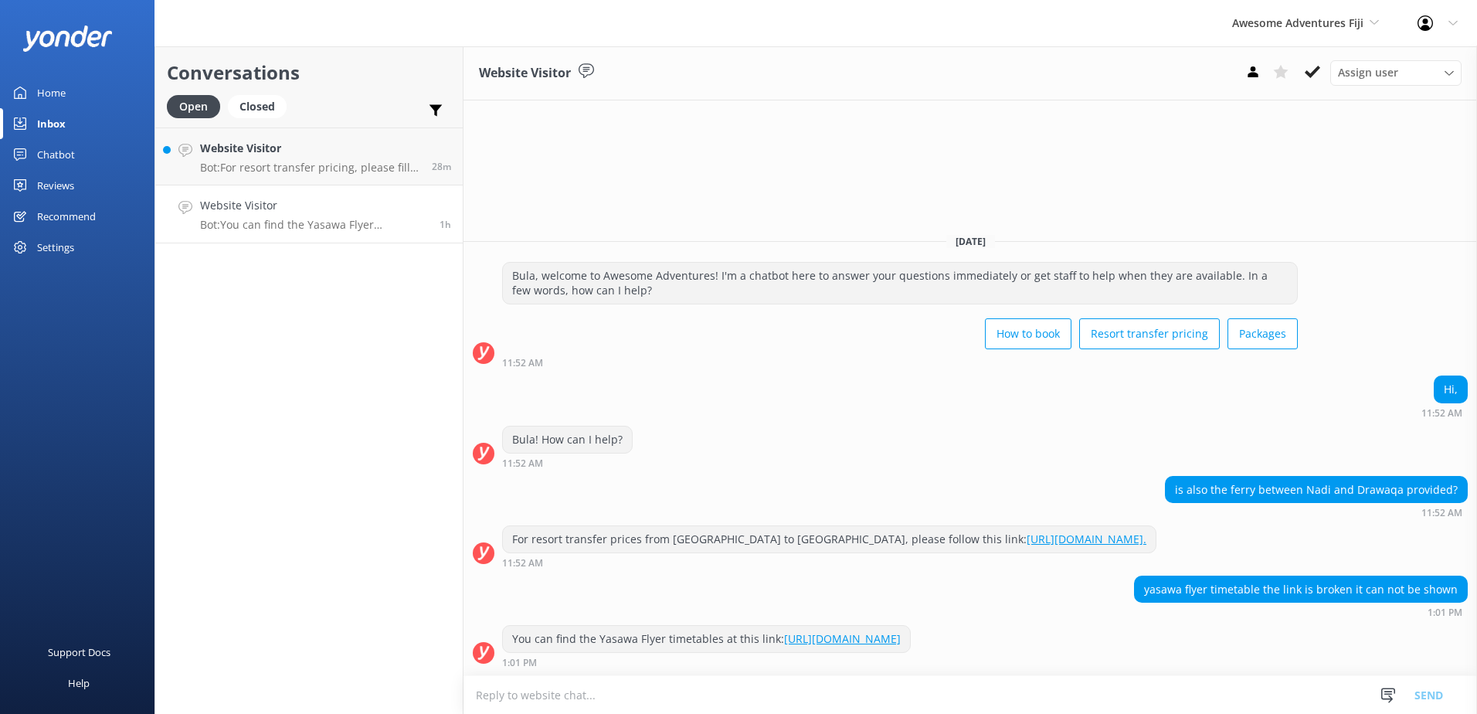
click at [1117, 697] on textarea at bounding box center [969, 695] width 1013 height 38
click at [755, 708] on textarea at bounding box center [969, 695] width 1013 height 38
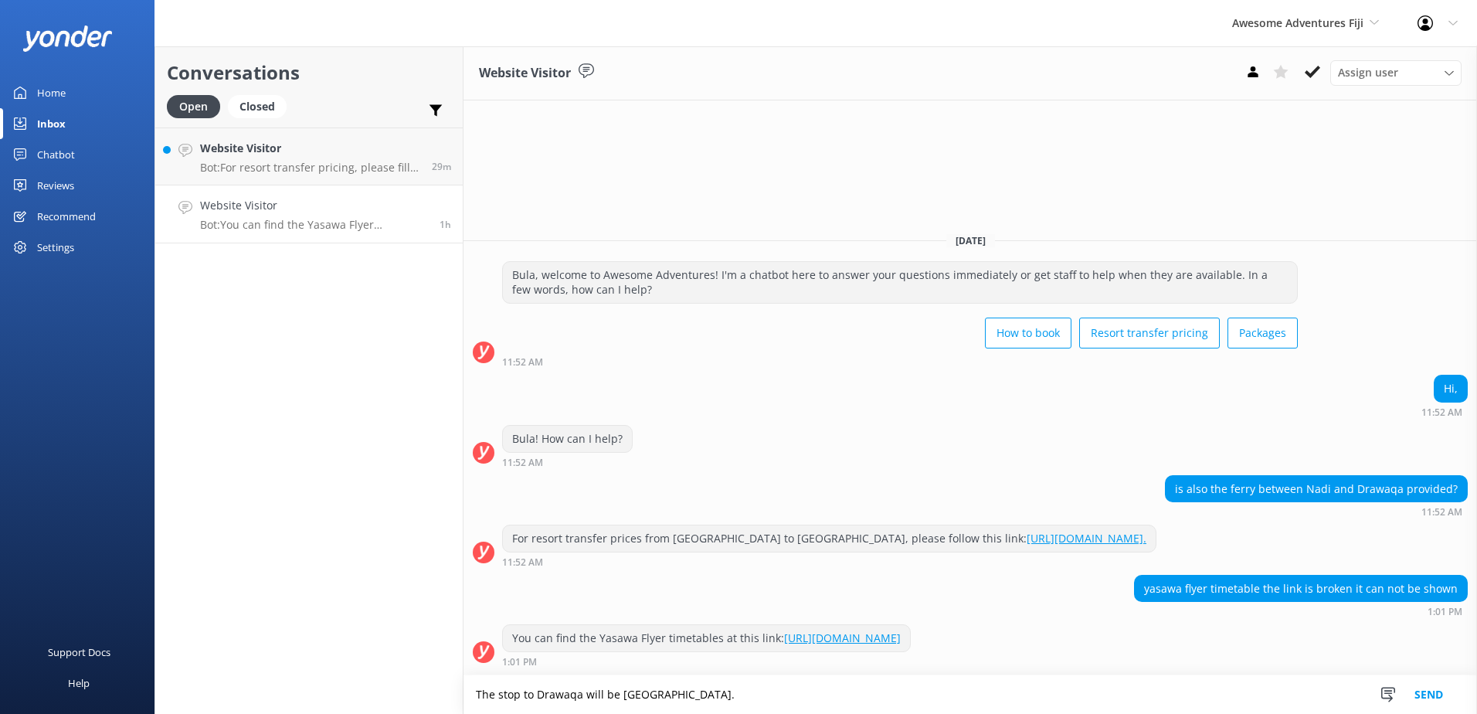
click at [857, 687] on textarea "The stop to Drawaqa will be [GEOGRAPHIC_DATA]." at bounding box center [969, 694] width 1013 height 39
click at [793, 700] on textarea "The stop to Drawaqa will be [GEOGRAPHIC_DATA]." at bounding box center [969, 694] width 1013 height 39
type textarea "The stop to Drawaqa will be [GEOGRAPHIC_DATA]."
click at [1420, 691] on button "Send" at bounding box center [1429, 694] width 58 height 39
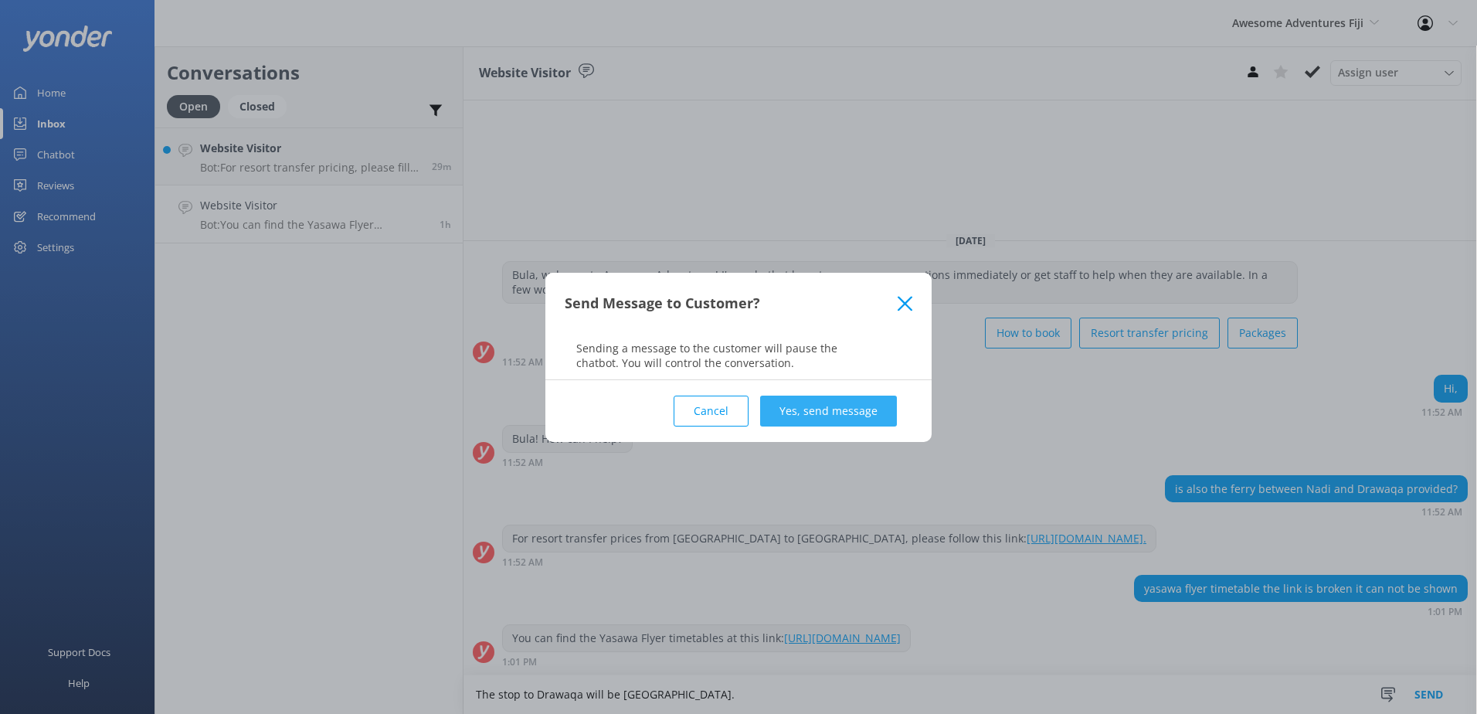
click at [815, 420] on button "Yes, send message" at bounding box center [828, 410] width 137 height 31
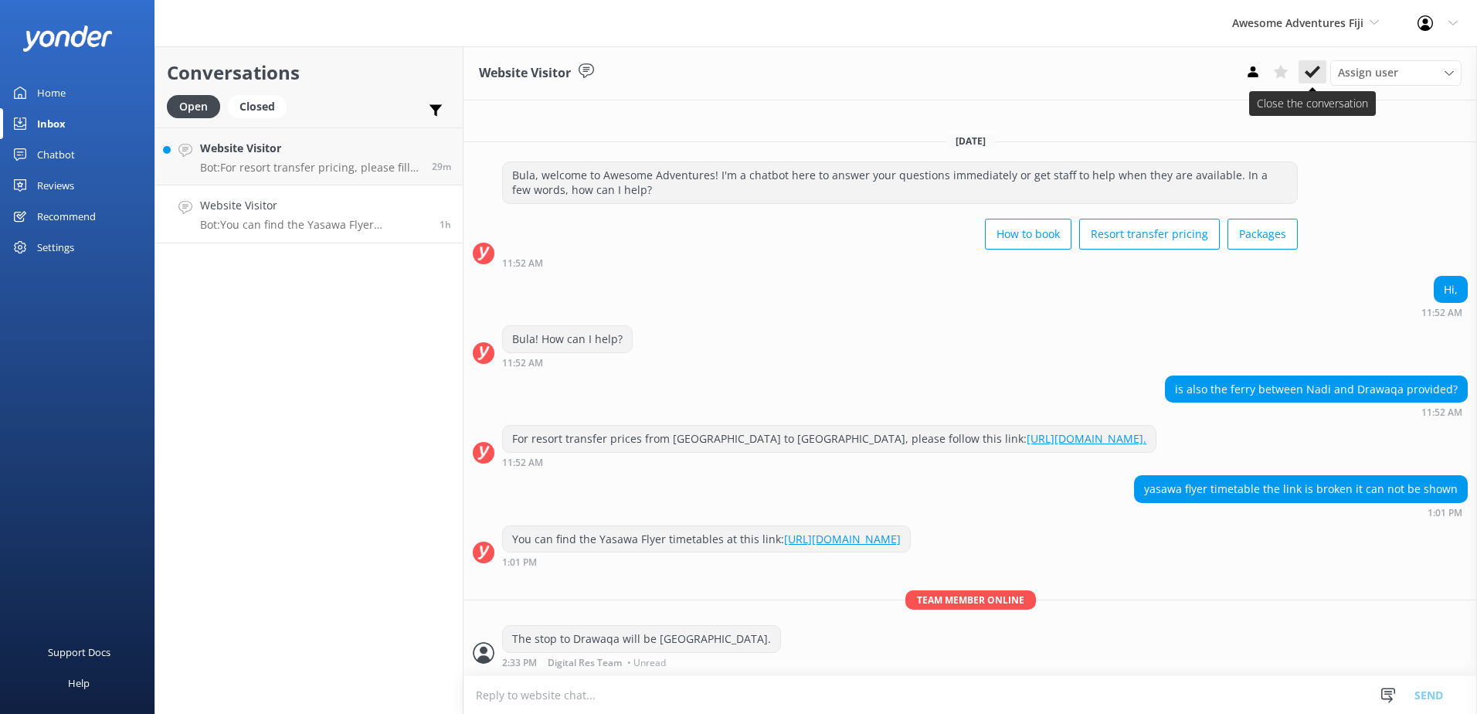
click at [1319, 75] on icon at bounding box center [1312, 71] width 15 height 15
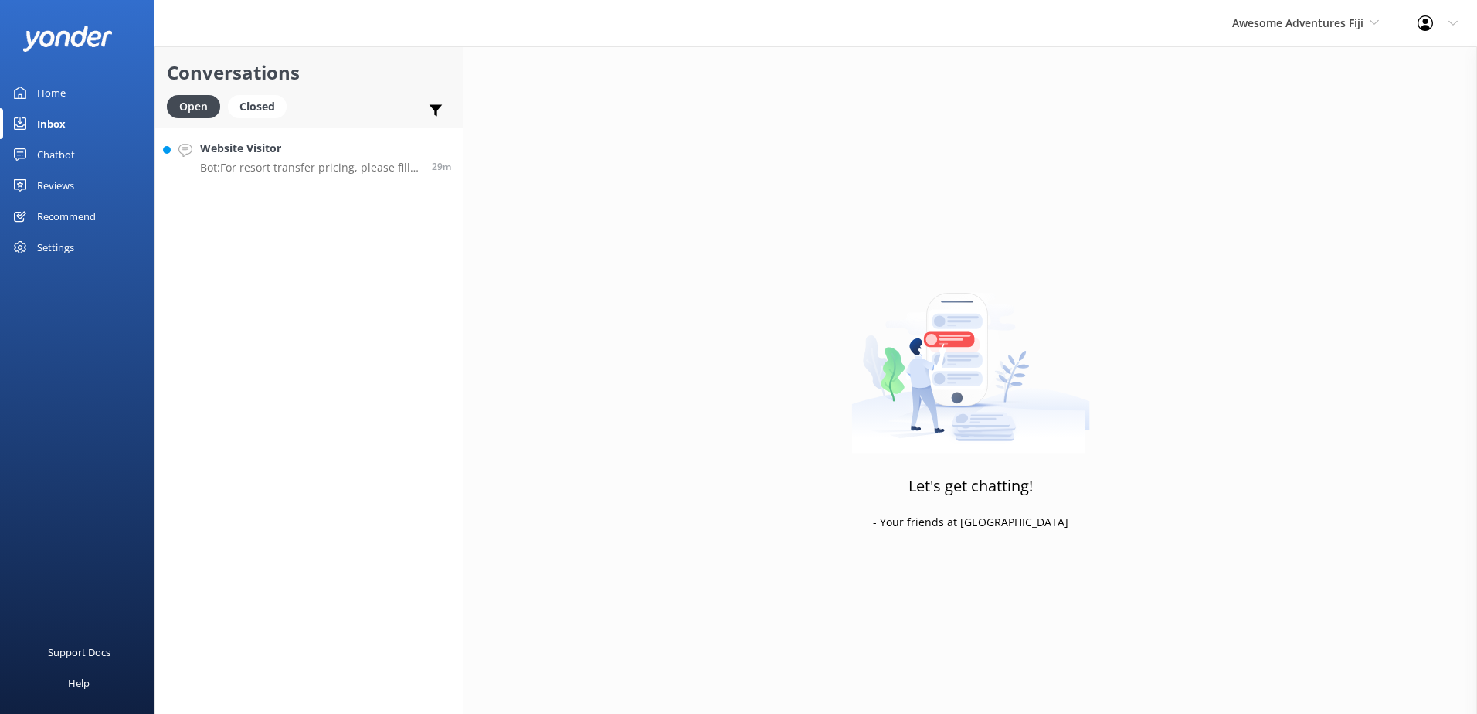
click at [317, 166] on p "Bot: For resort transfer pricing, please fill out your details and desired reso…" at bounding box center [310, 168] width 220 height 14
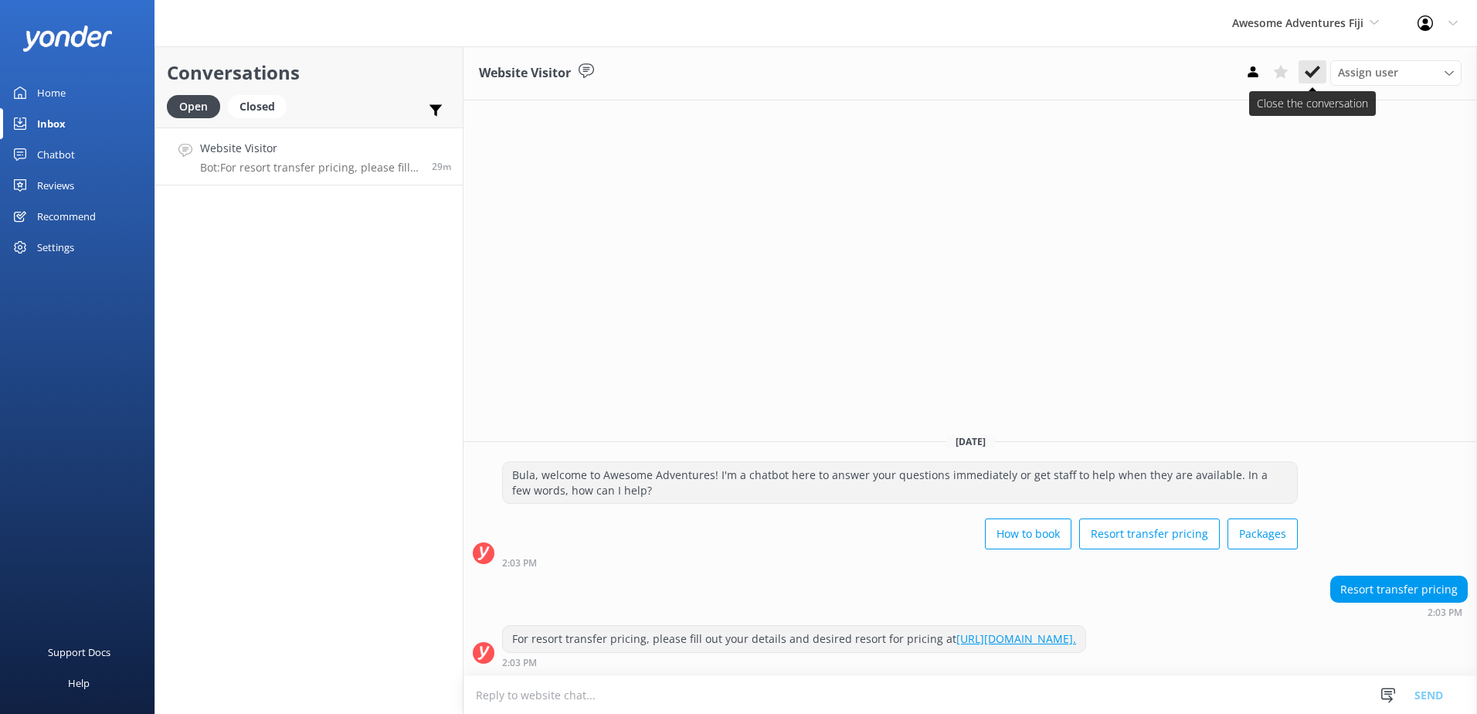
click at [1312, 76] on icon at bounding box center [1312, 71] width 15 height 15
click at [1322, 32] on div "Awesome Adventures Fiji South Sea Sailing South Sea Cruises Malamala Beach Club…" at bounding box center [1305, 23] width 185 height 46
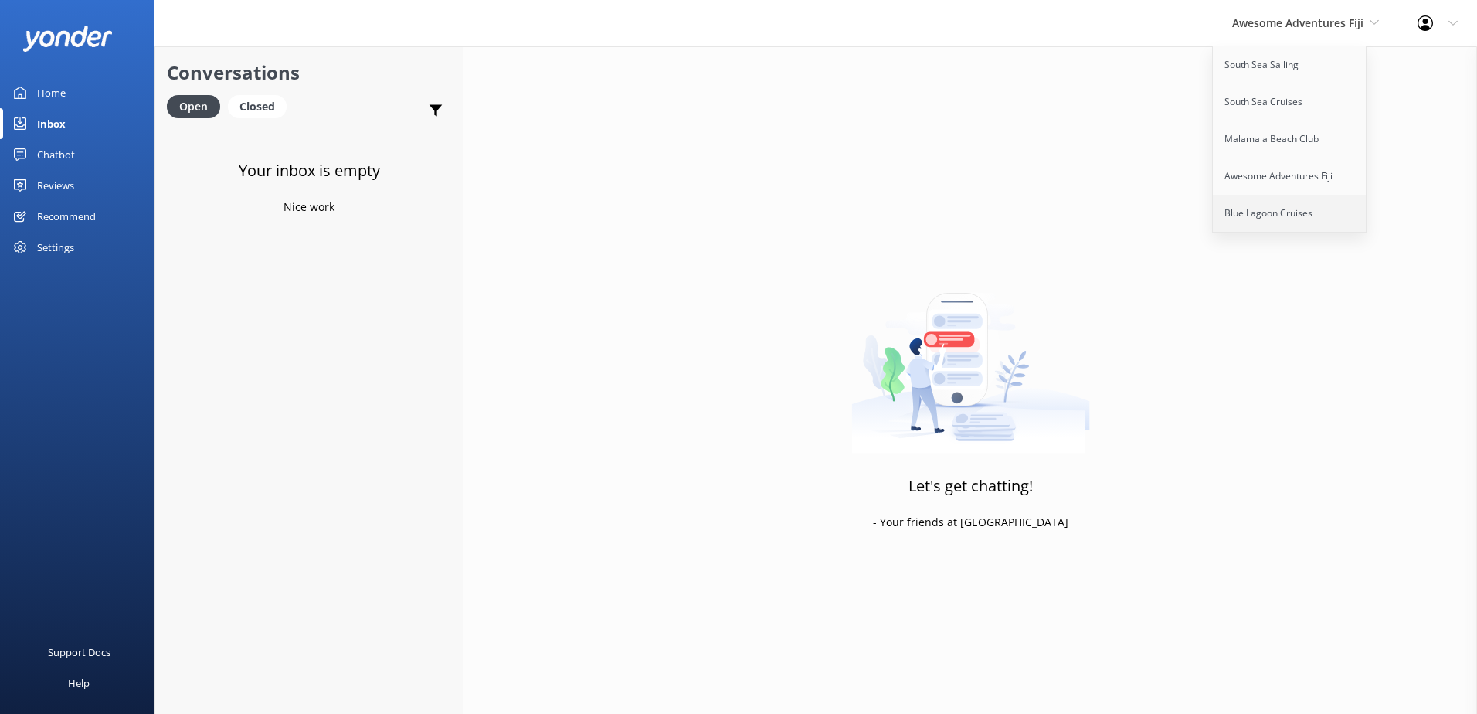
click at [1285, 222] on link "Blue Lagoon Cruises" at bounding box center [1290, 213] width 154 height 37
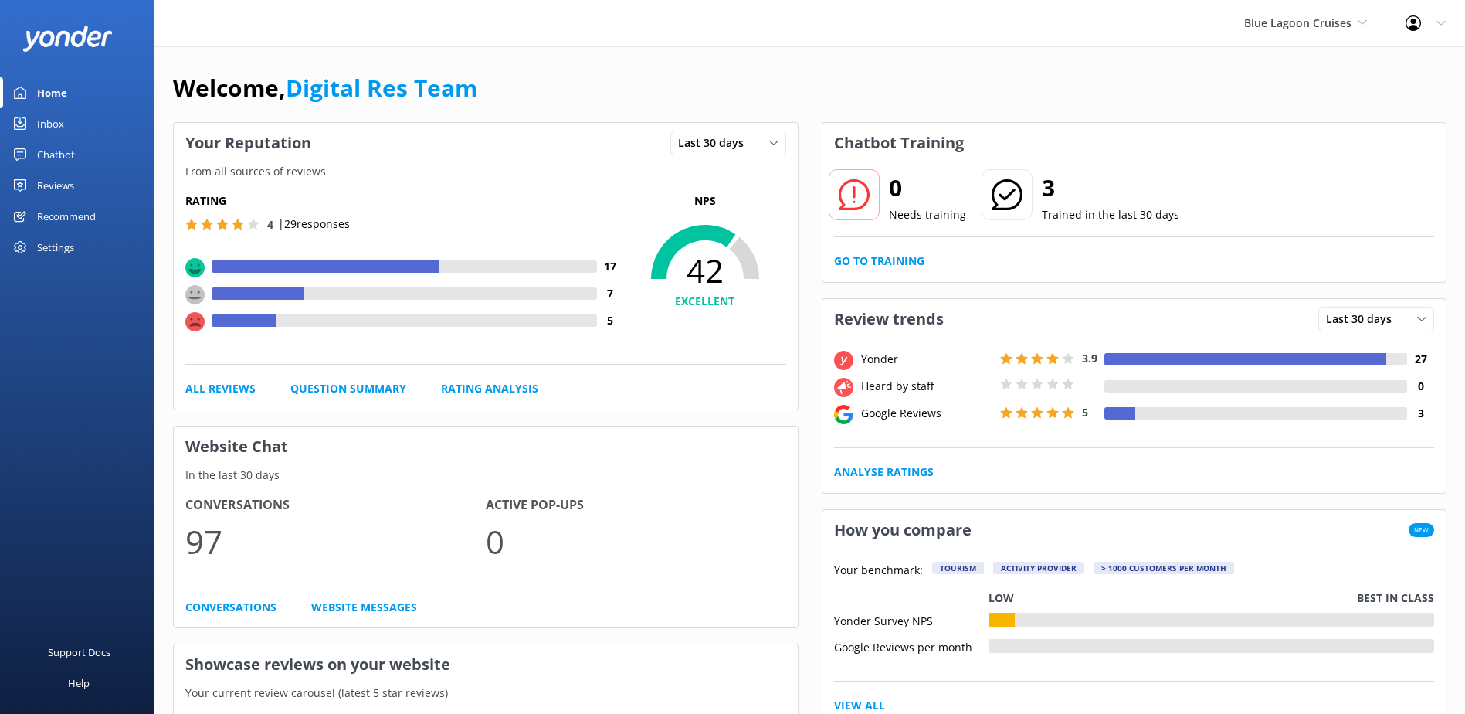
click at [58, 117] on div "Inbox" at bounding box center [50, 123] width 27 height 31
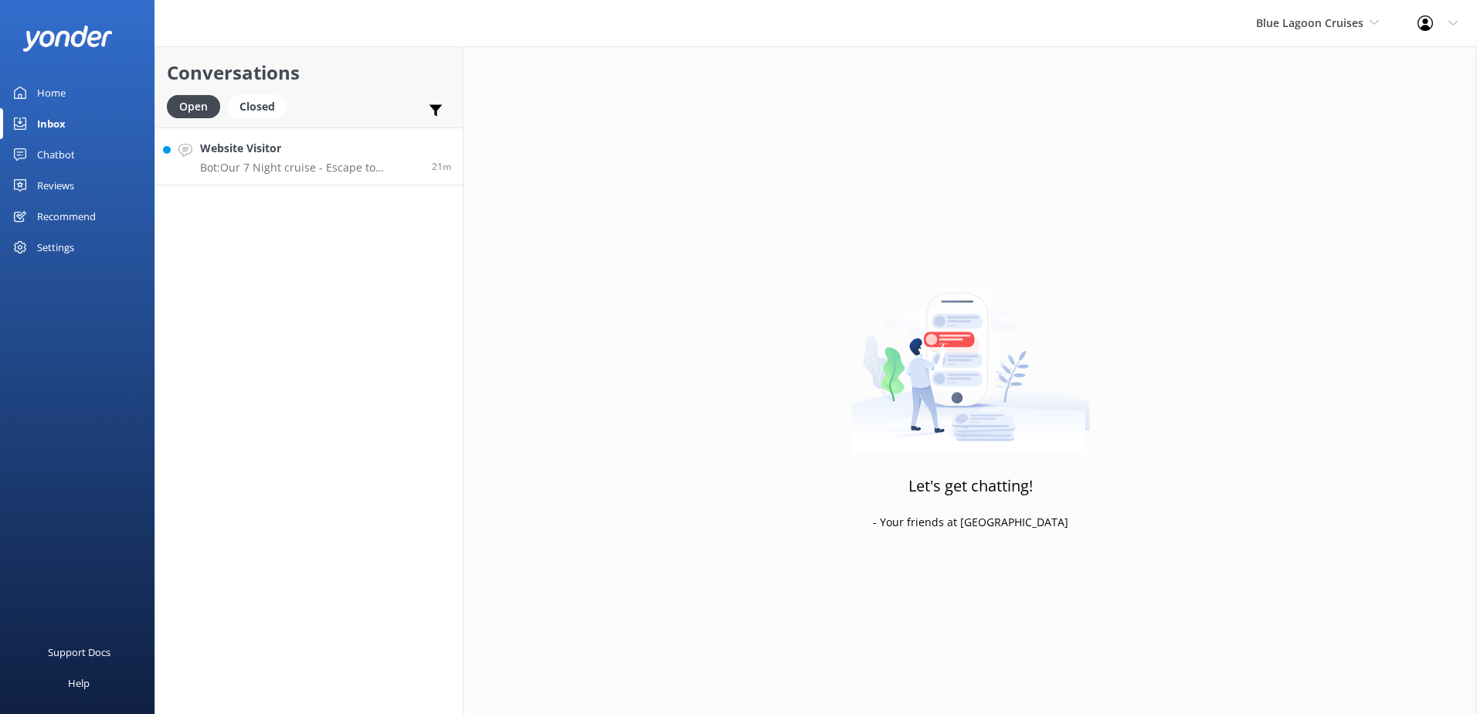
click at [248, 141] on h4 "Website Visitor" at bounding box center [310, 148] width 220 height 17
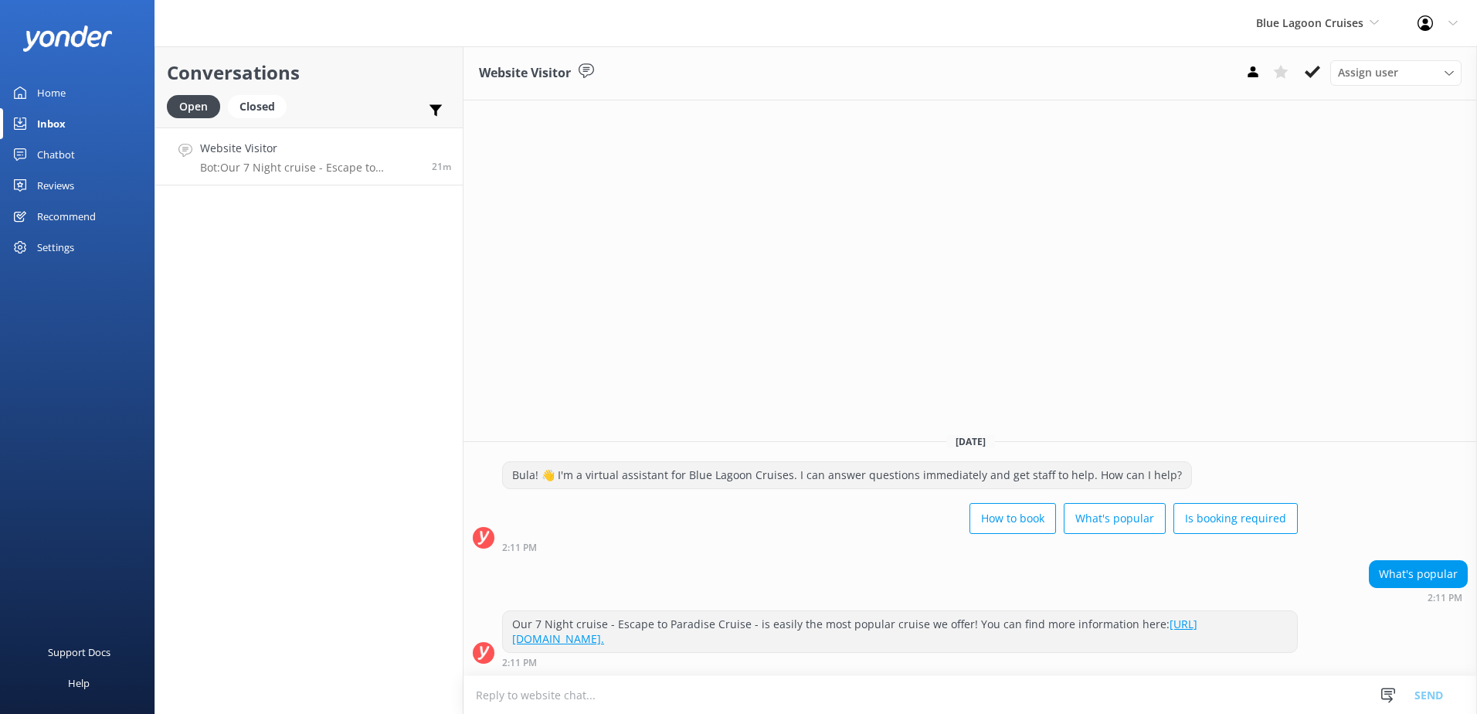
click at [357, 178] on link "Website Visitor Bot: Our 7 Night cruise - Escape to Paradise Cruise - is easily…" at bounding box center [308, 156] width 307 height 58
click at [1299, 84] on div "Assign user [PERSON_NAME] [PERSON_NAME] Asena Naweilulu [PERSON_NAME] Adivou [P…" at bounding box center [1350, 72] width 222 height 25
click at [1304, 80] on button at bounding box center [1312, 71] width 28 height 23
